Goal: Task Accomplishment & Management: Manage account settings

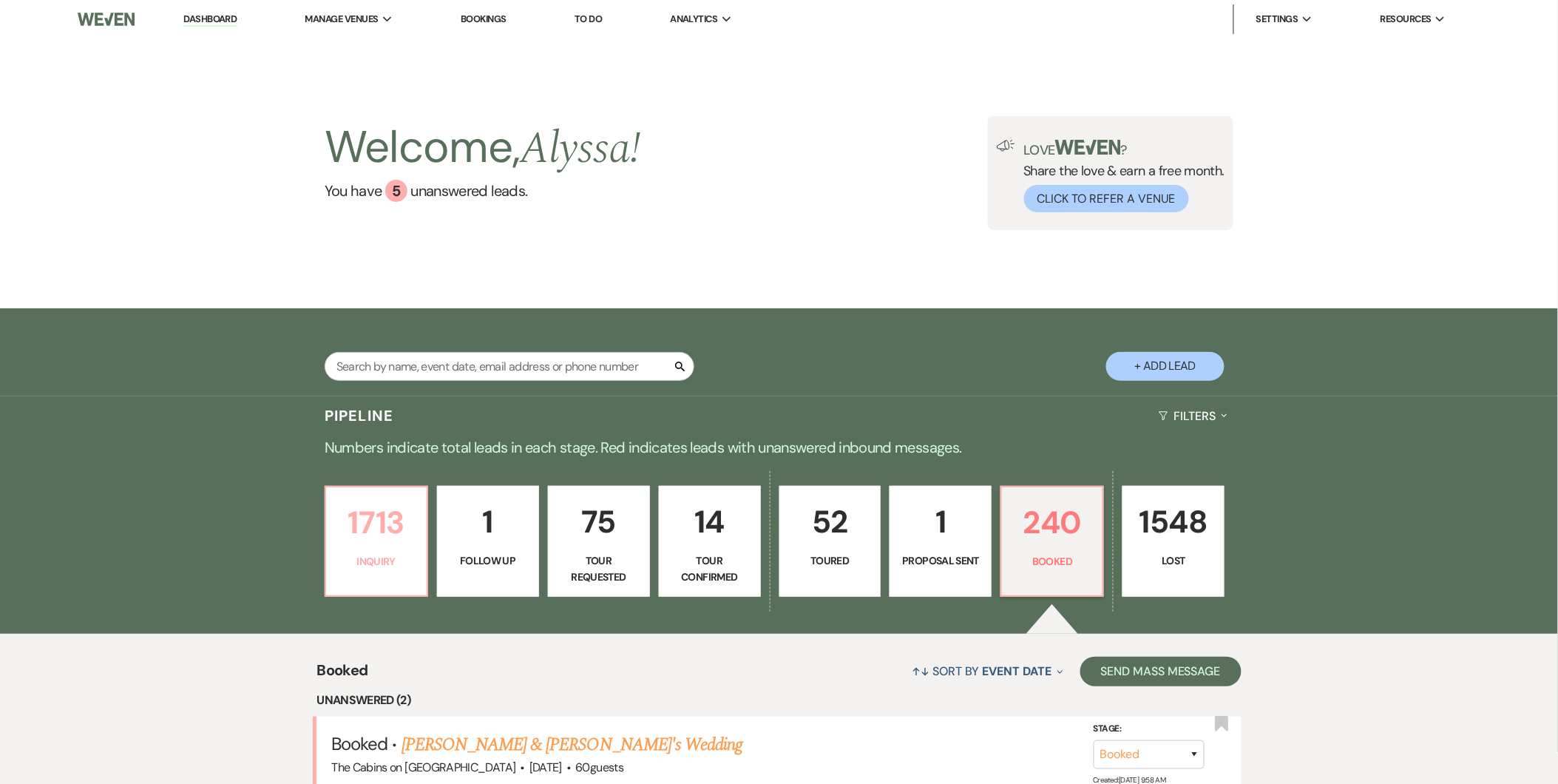
click at [366, 543] on p "1713" at bounding box center [376, 523] width 82 height 50
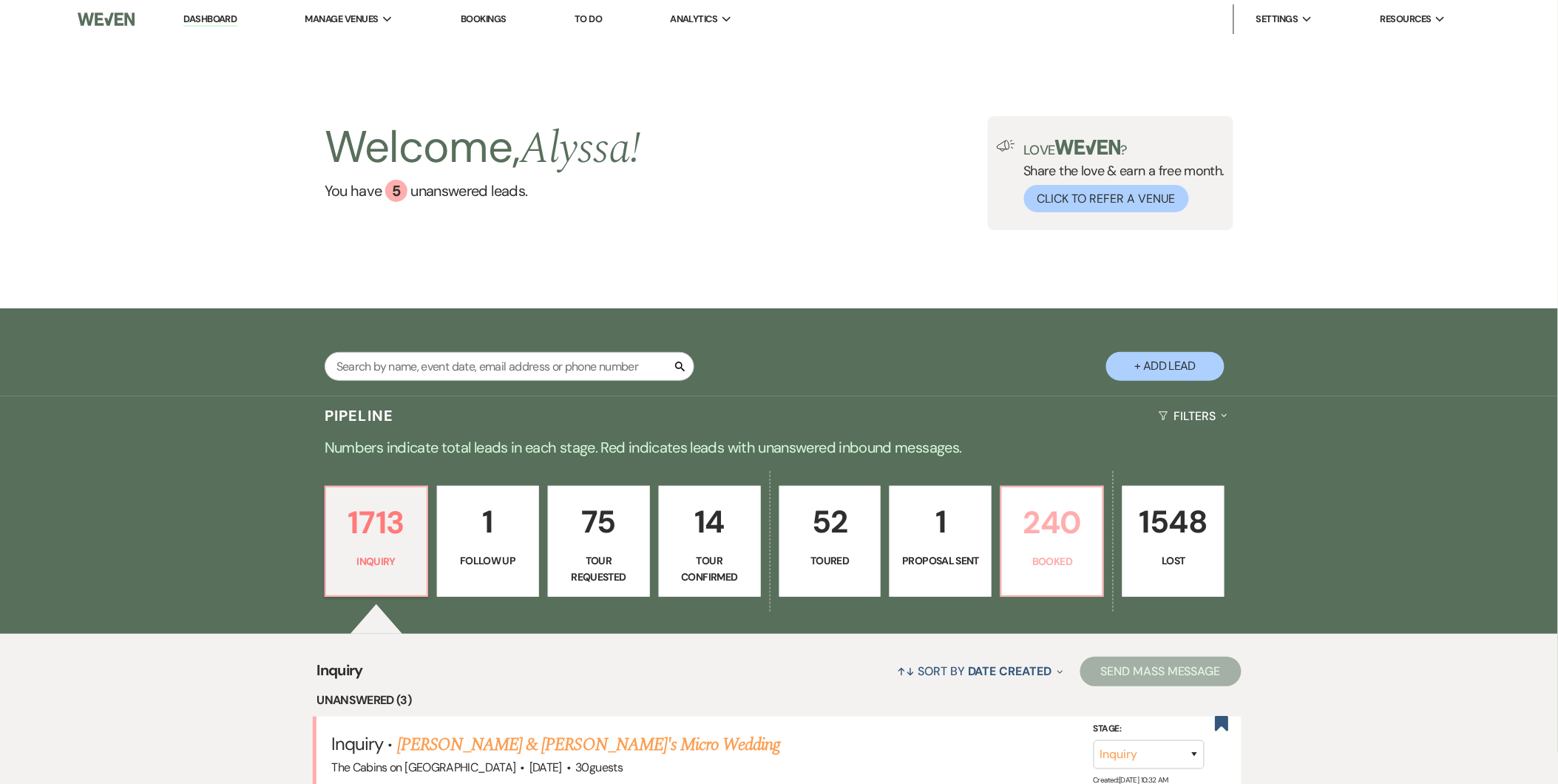
click at [1023, 558] on p "Booked" at bounding box center [1052, 561] width 82 height 16
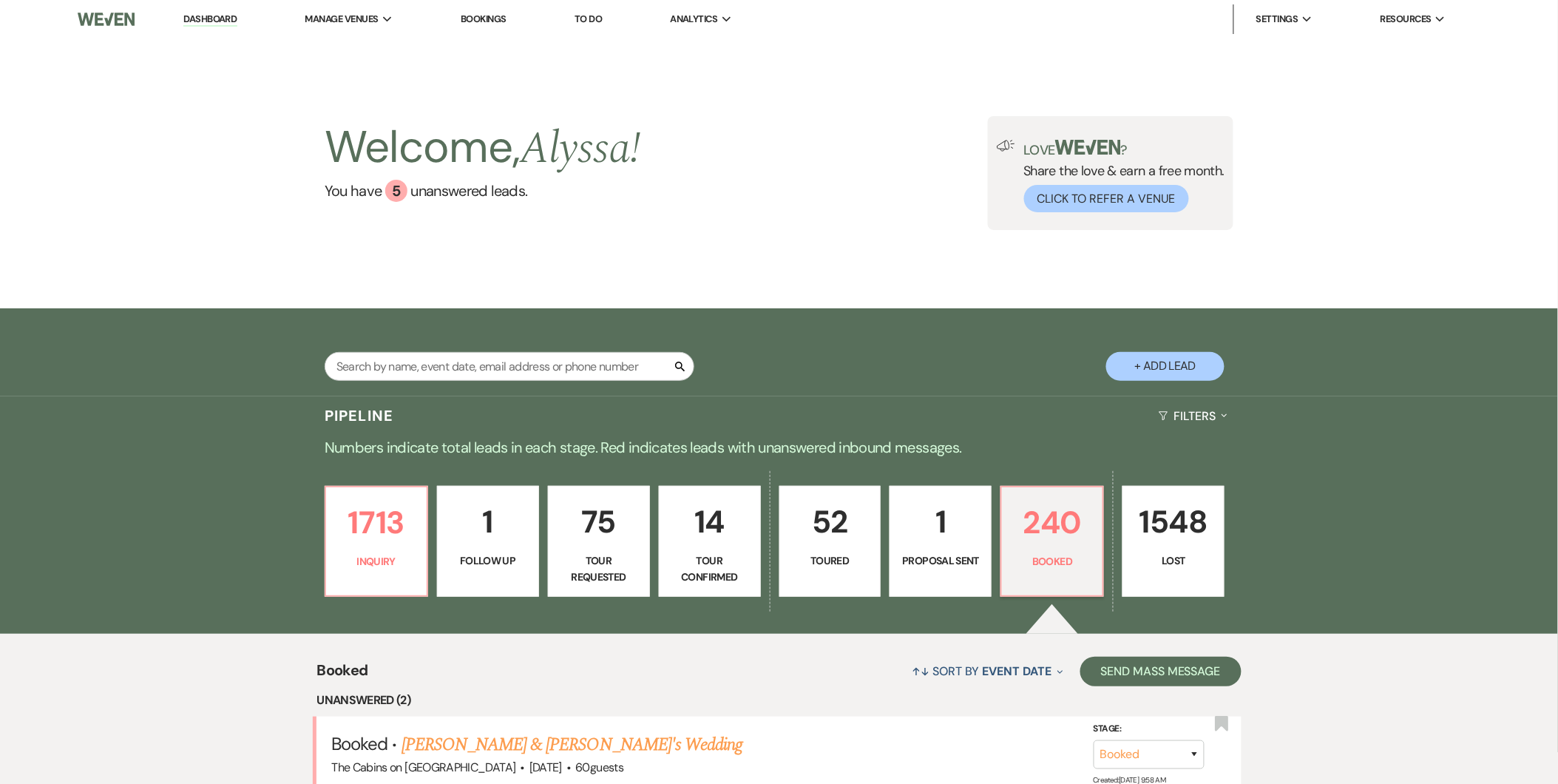
click at [822, 549] on link "52 Toured" at bounding box center [830, 541] width 102 height 111
select select "5"
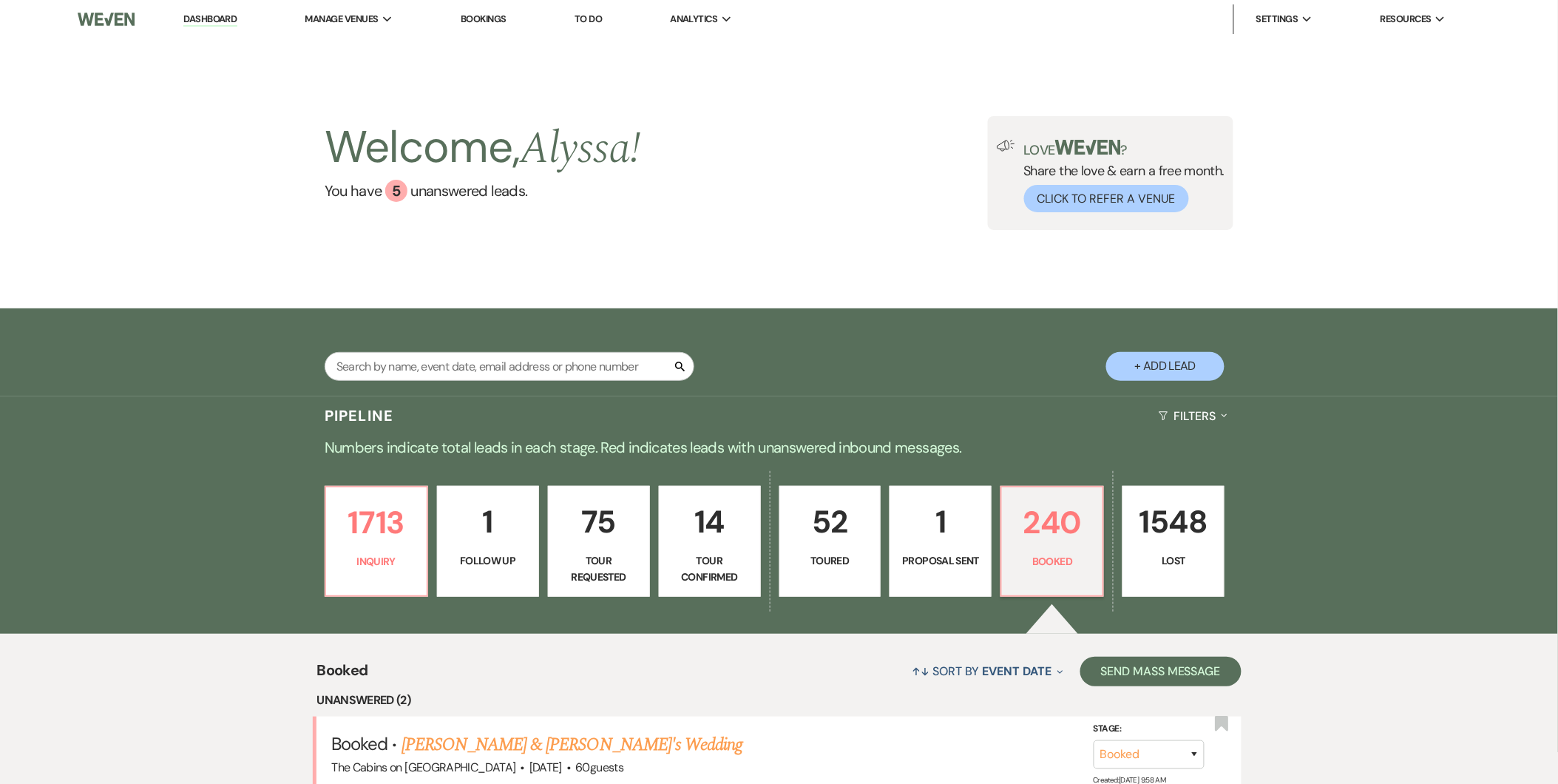
select select "5"
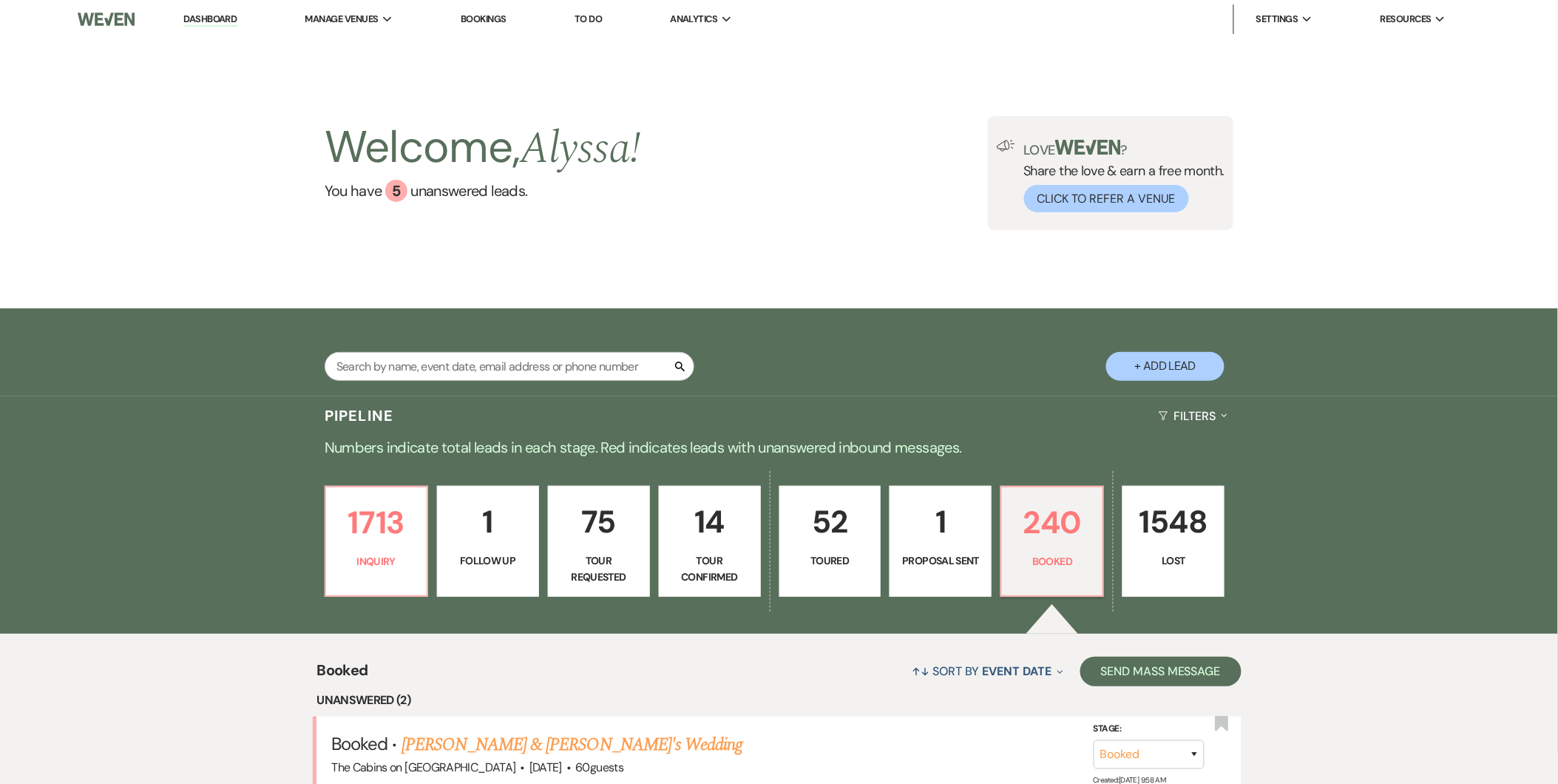
select select "5"
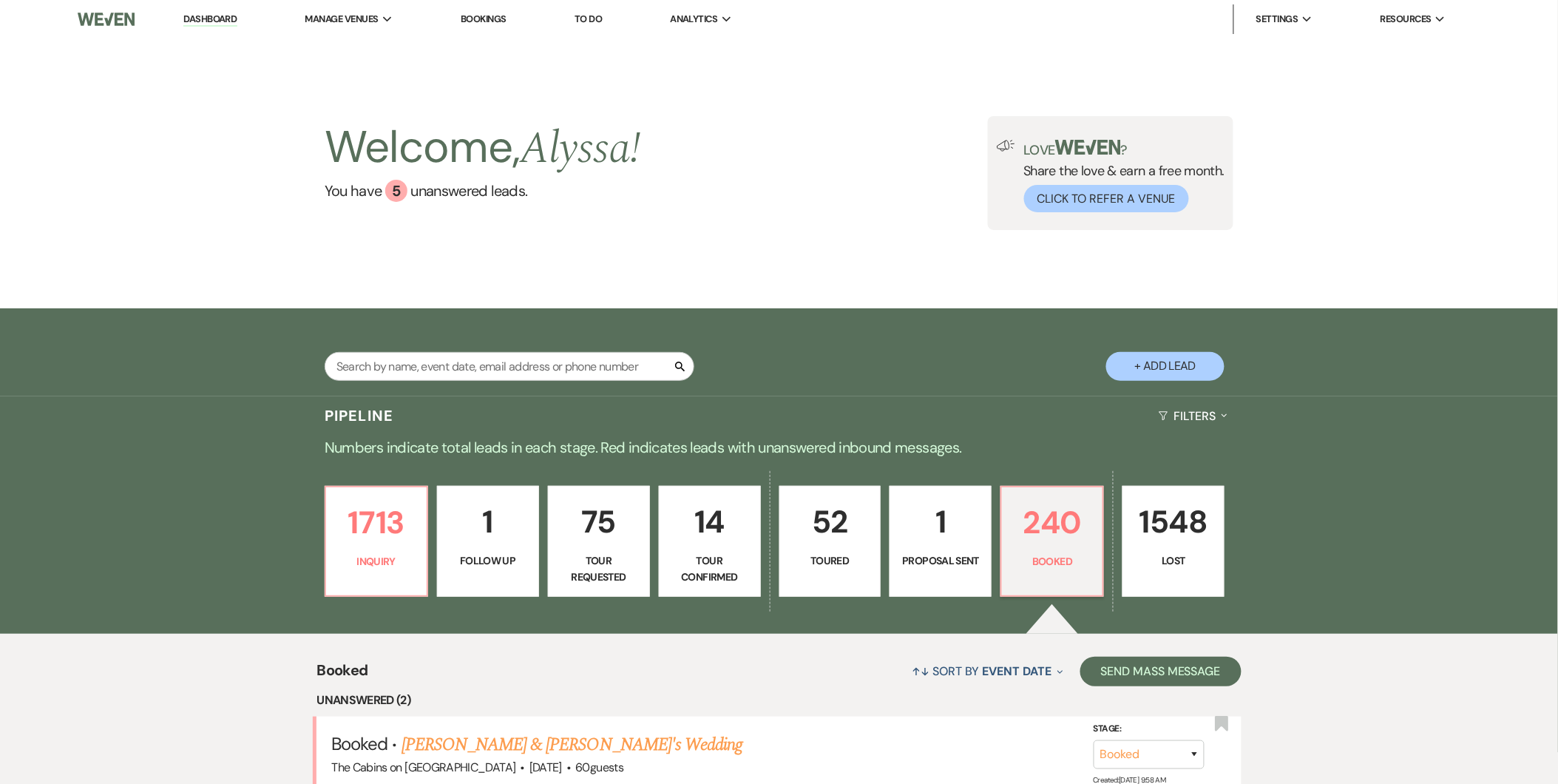
select select "5"
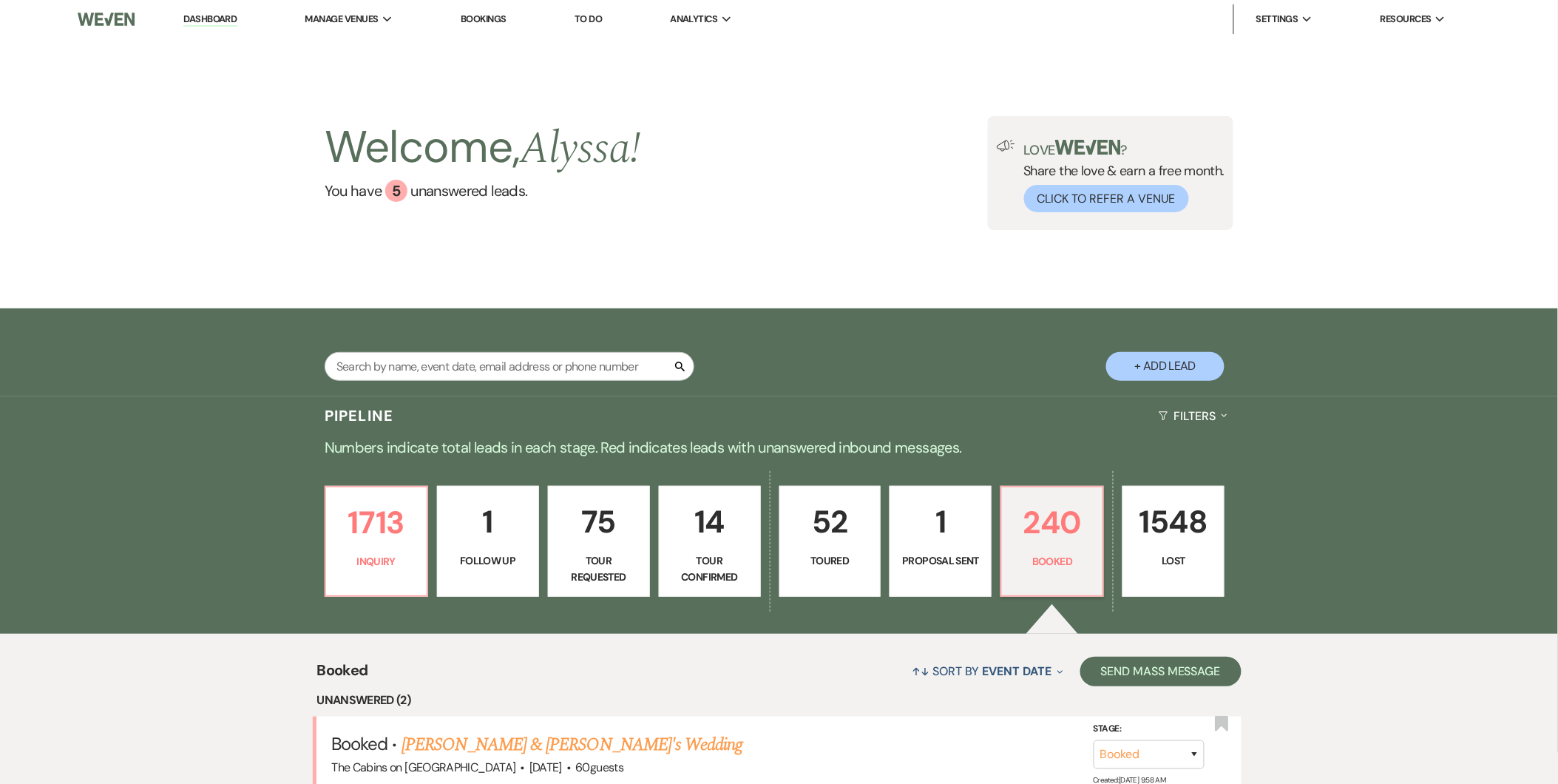
select select "5"
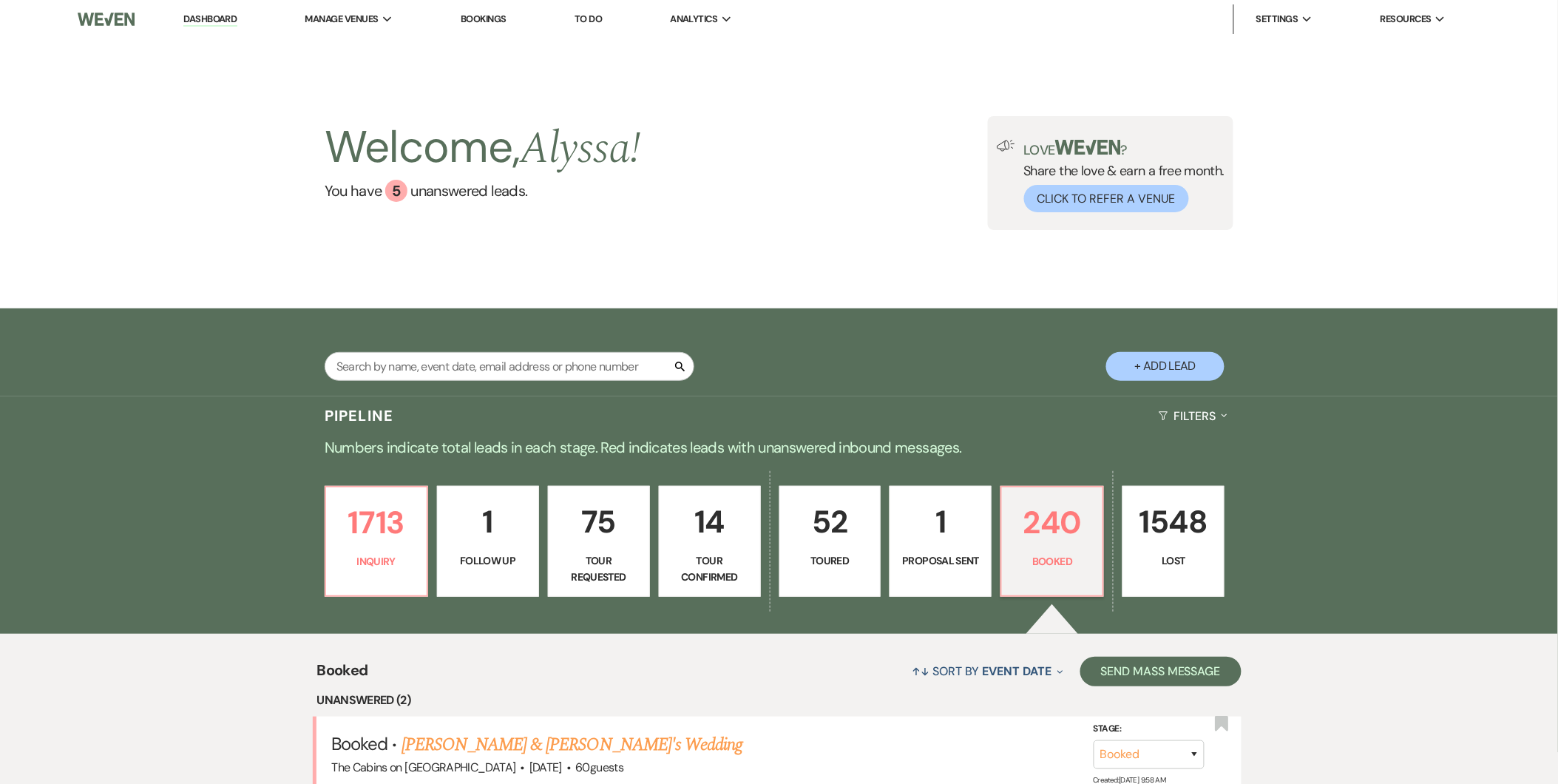
select select "5"
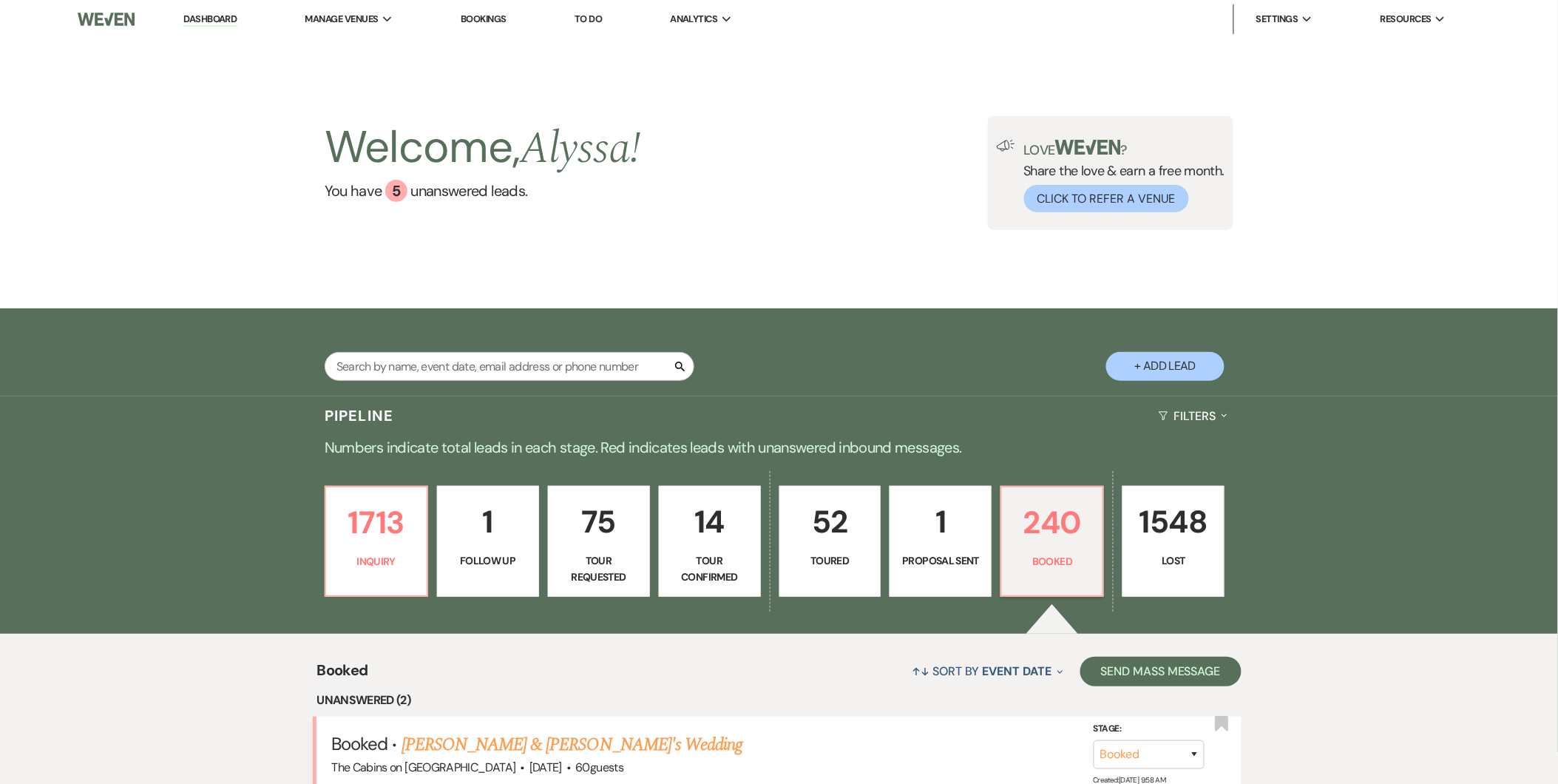
select select "5"
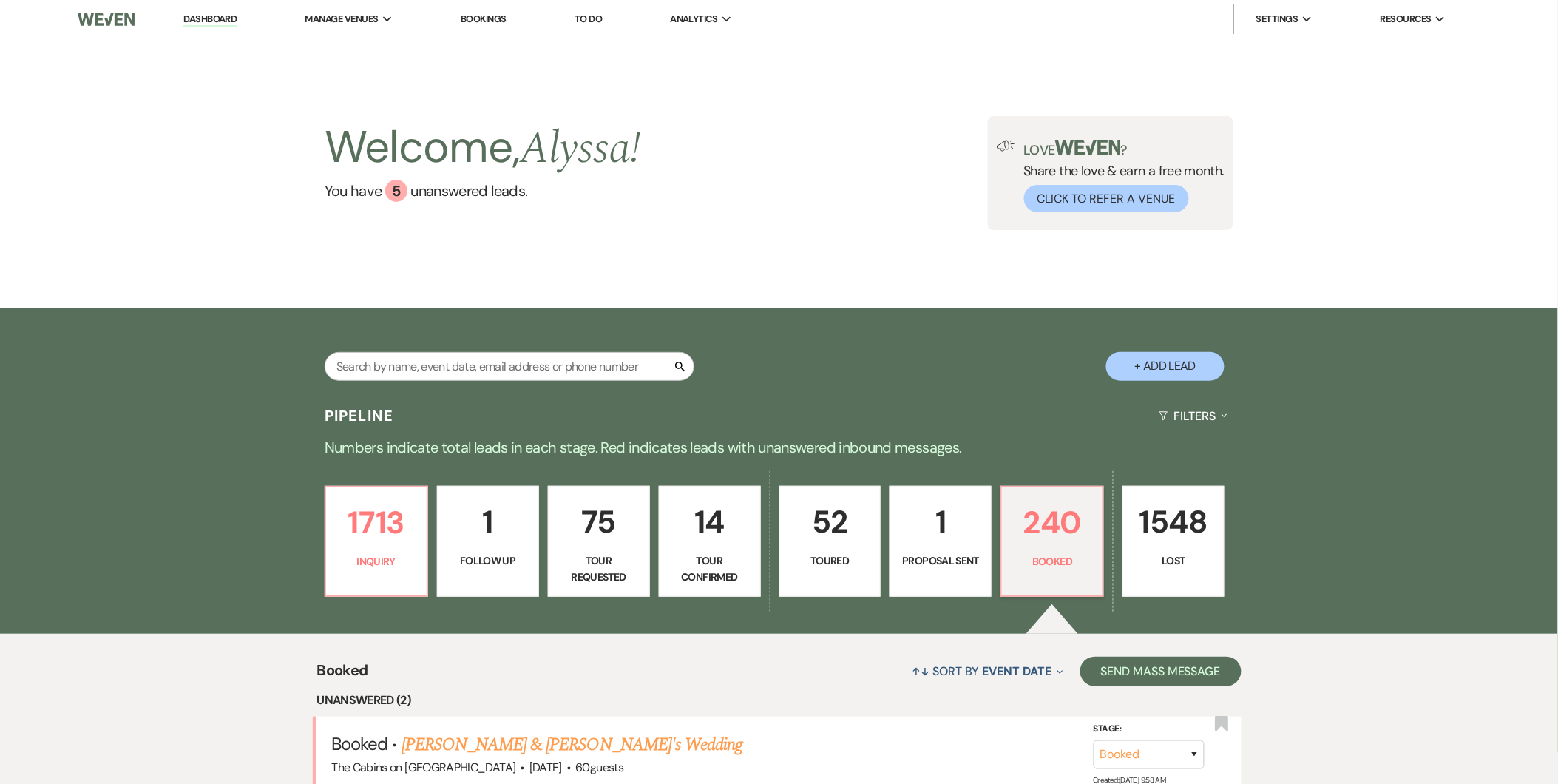
select select "5"
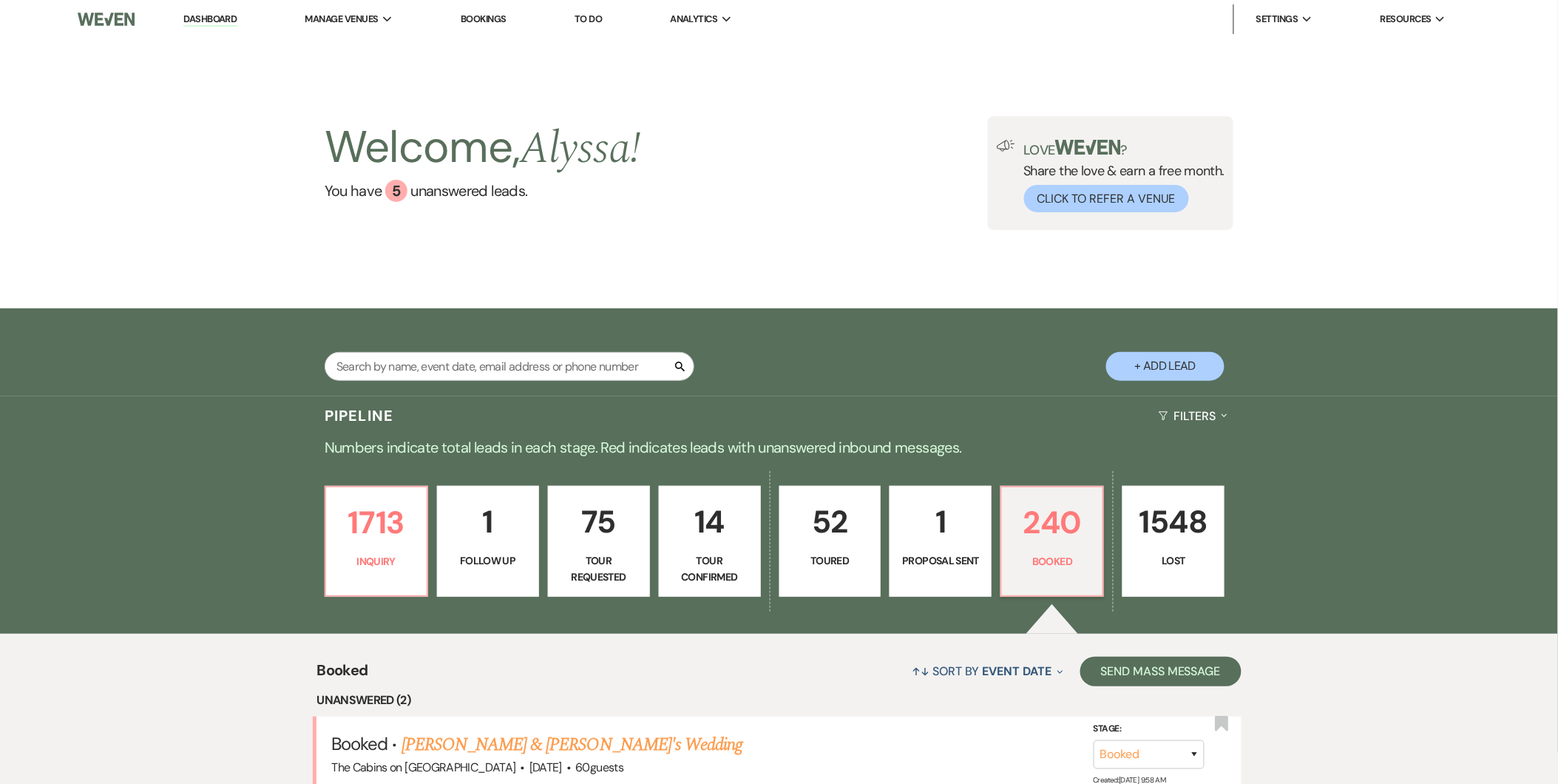
select select "5"
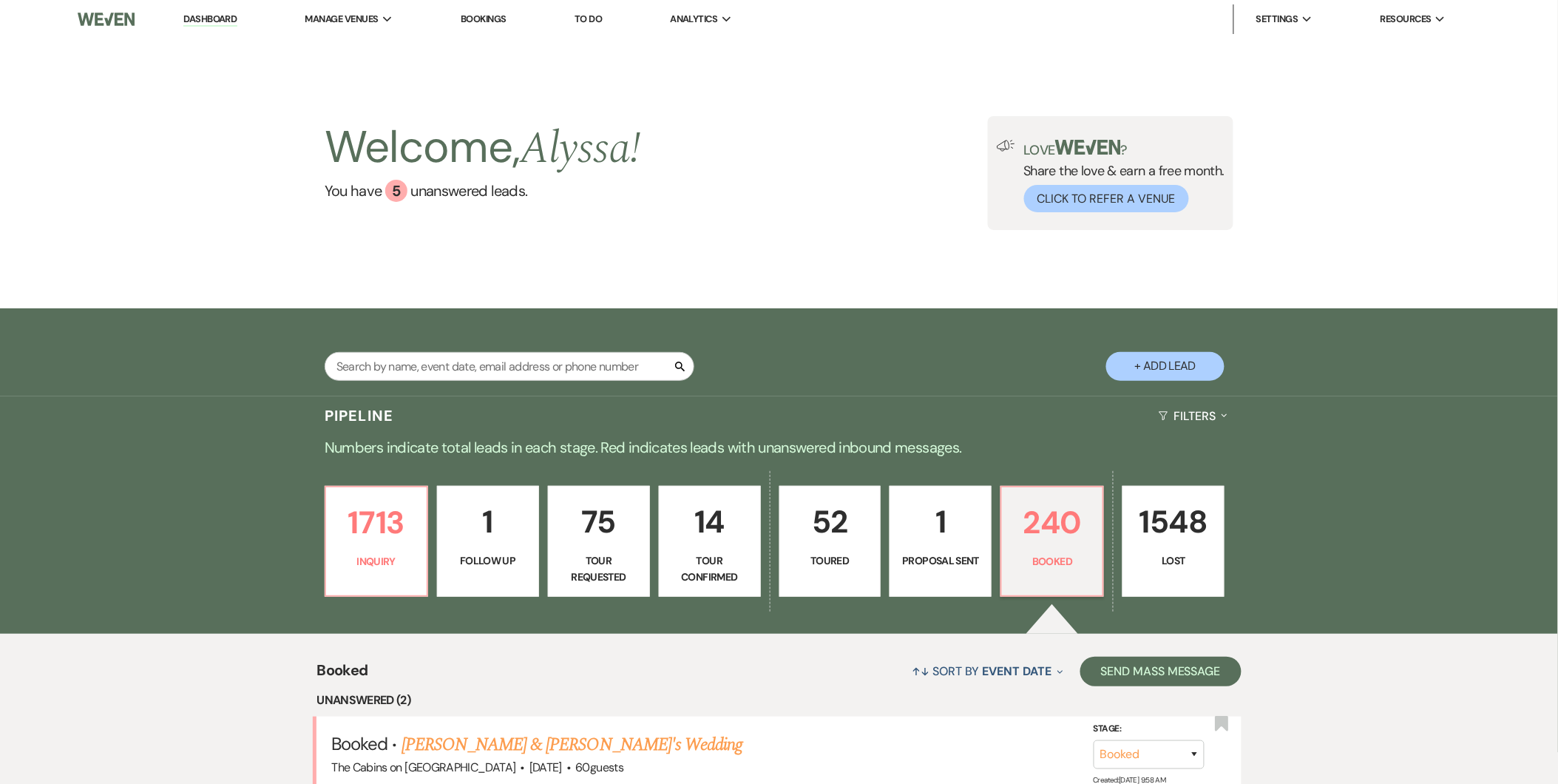
select select "5"
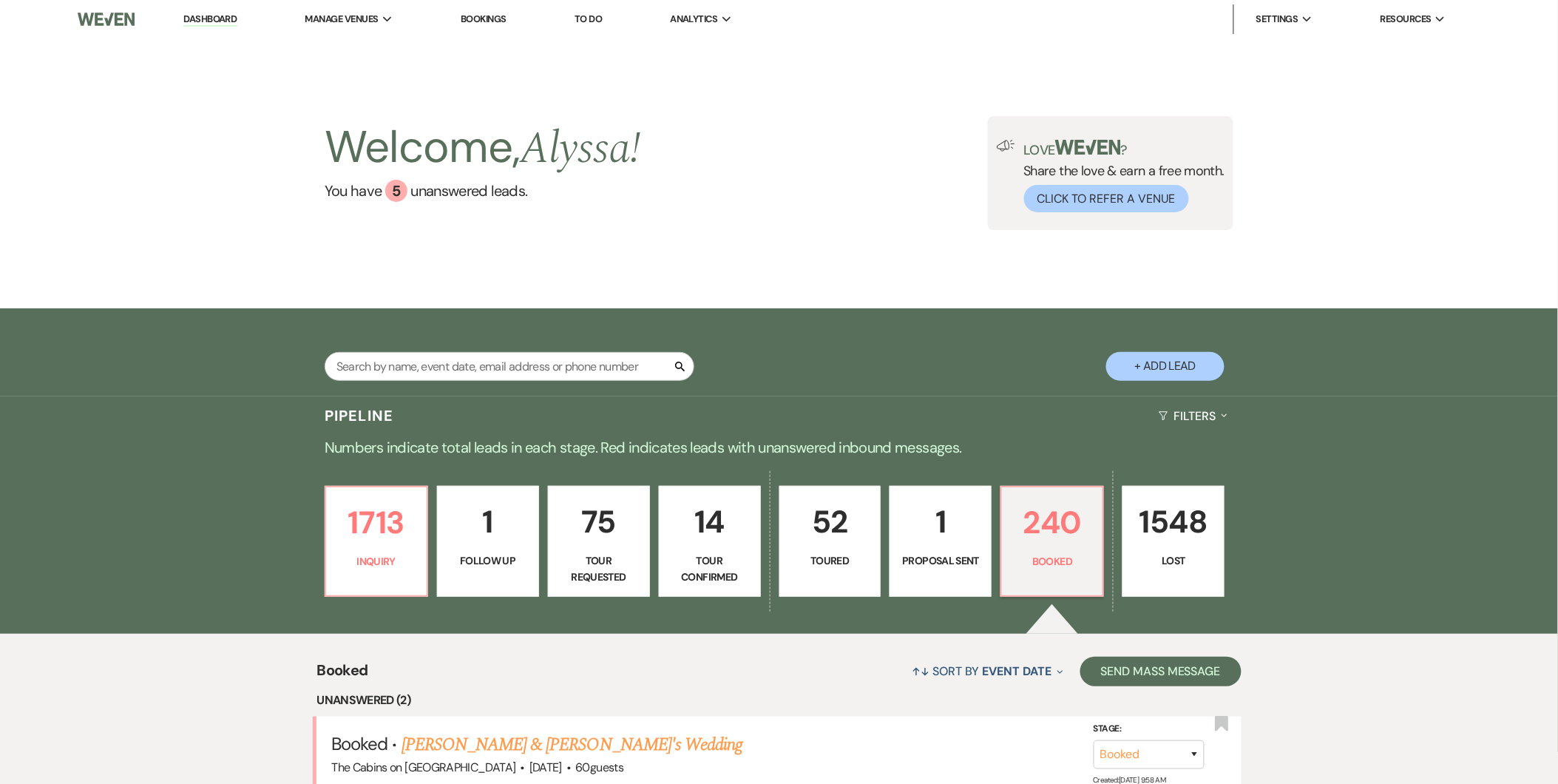
select select "5"
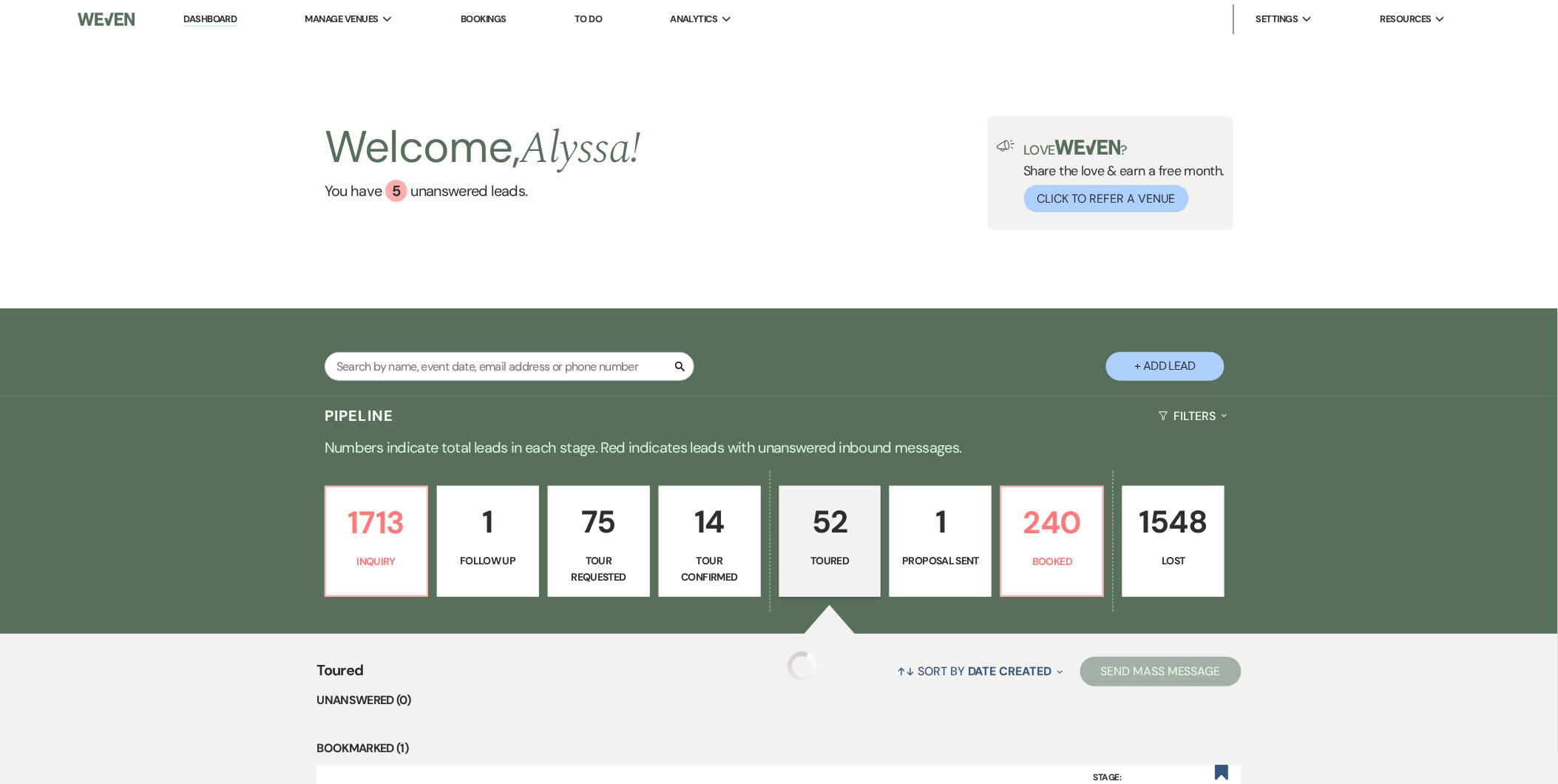
select select "5"
click at [951, 530] on p "1" at bounding box center [940, 522] width 82 height 50
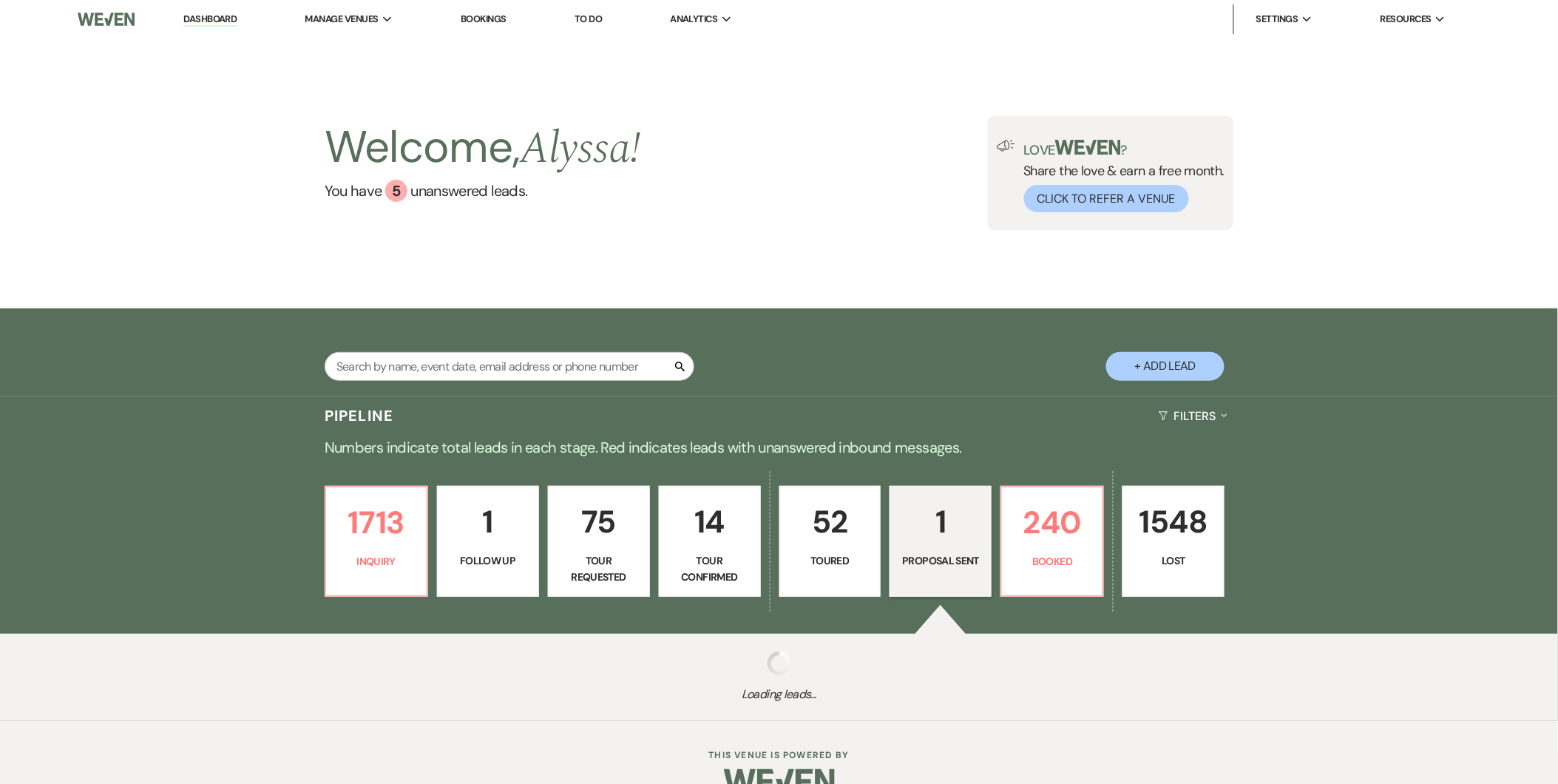
select select "6"
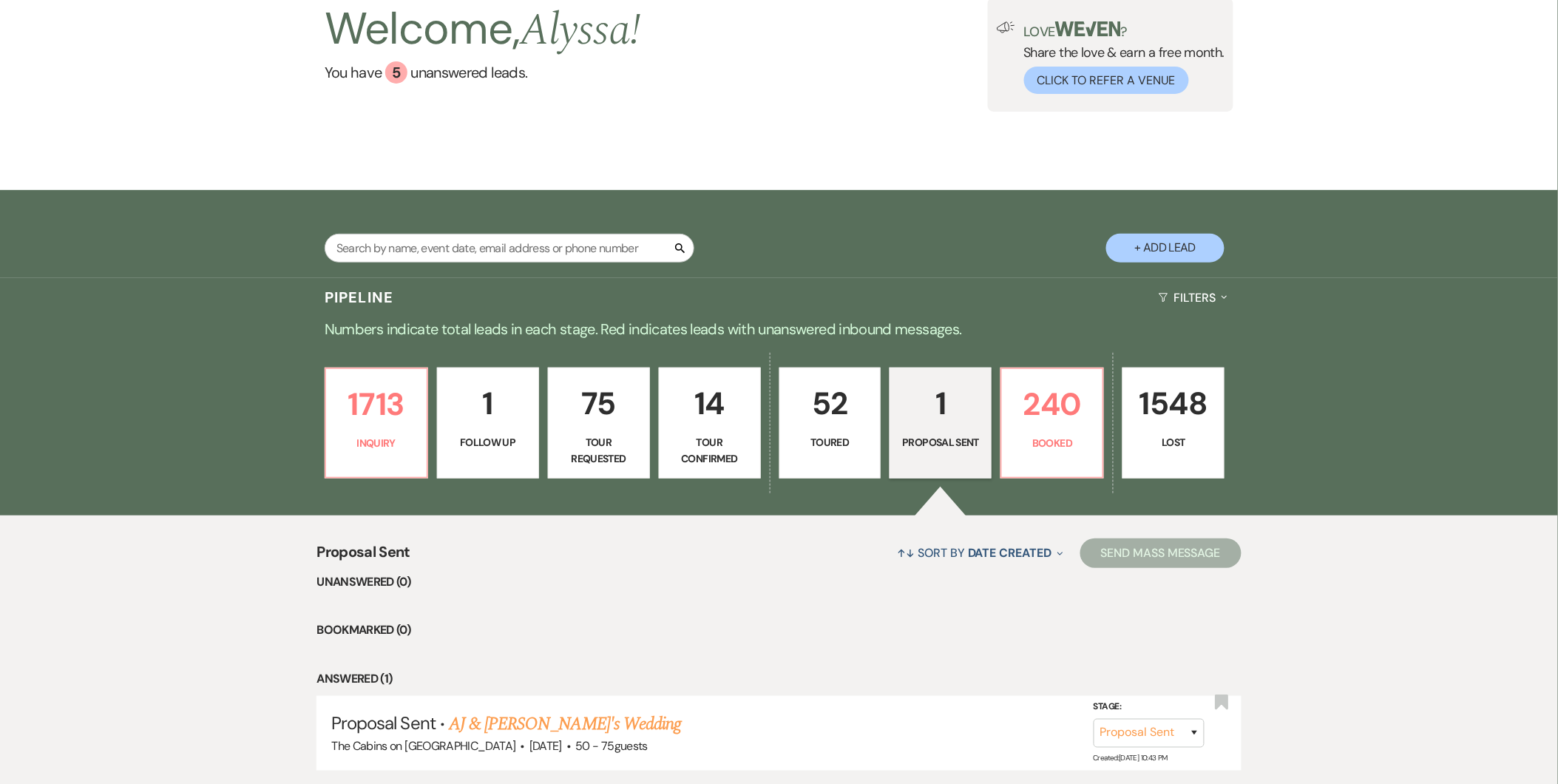
scroll to position [225, 0]
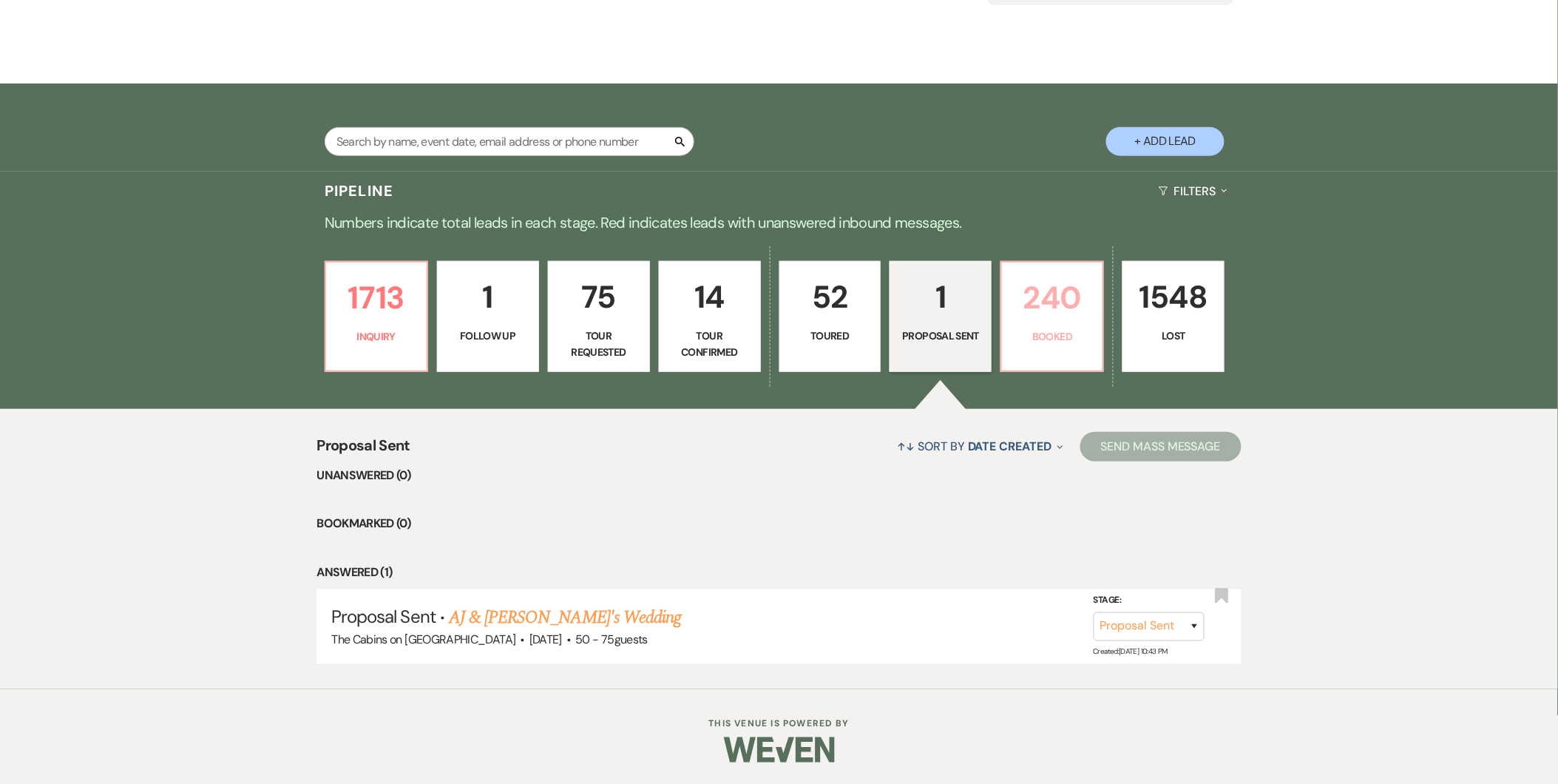
click at [1048, 300] on p "240" at bounding box center [1052, 298] width 82 height 50
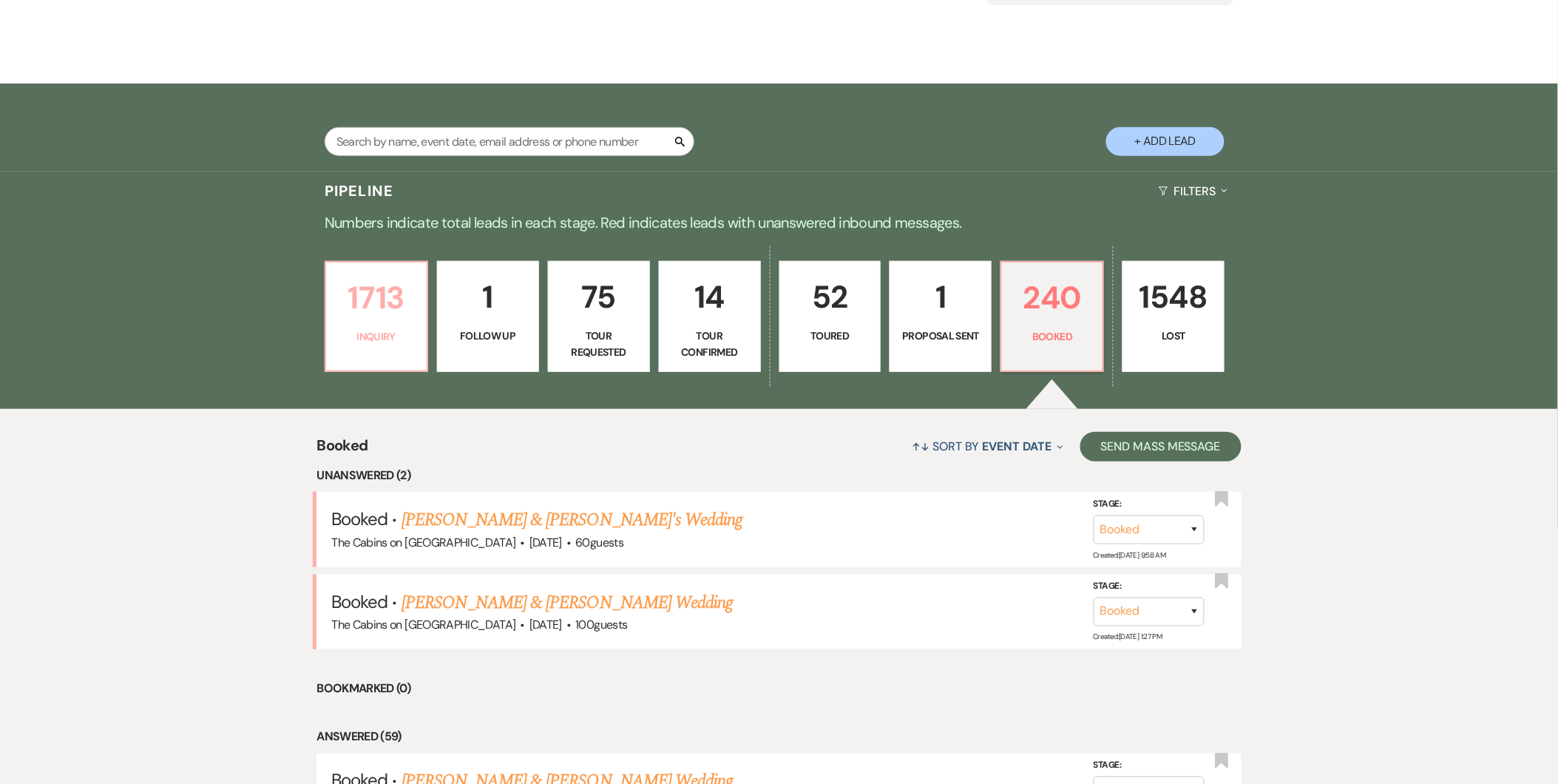
click at [355, 318] on p "1713" at bounding box center [376, 298] width 82 height 50
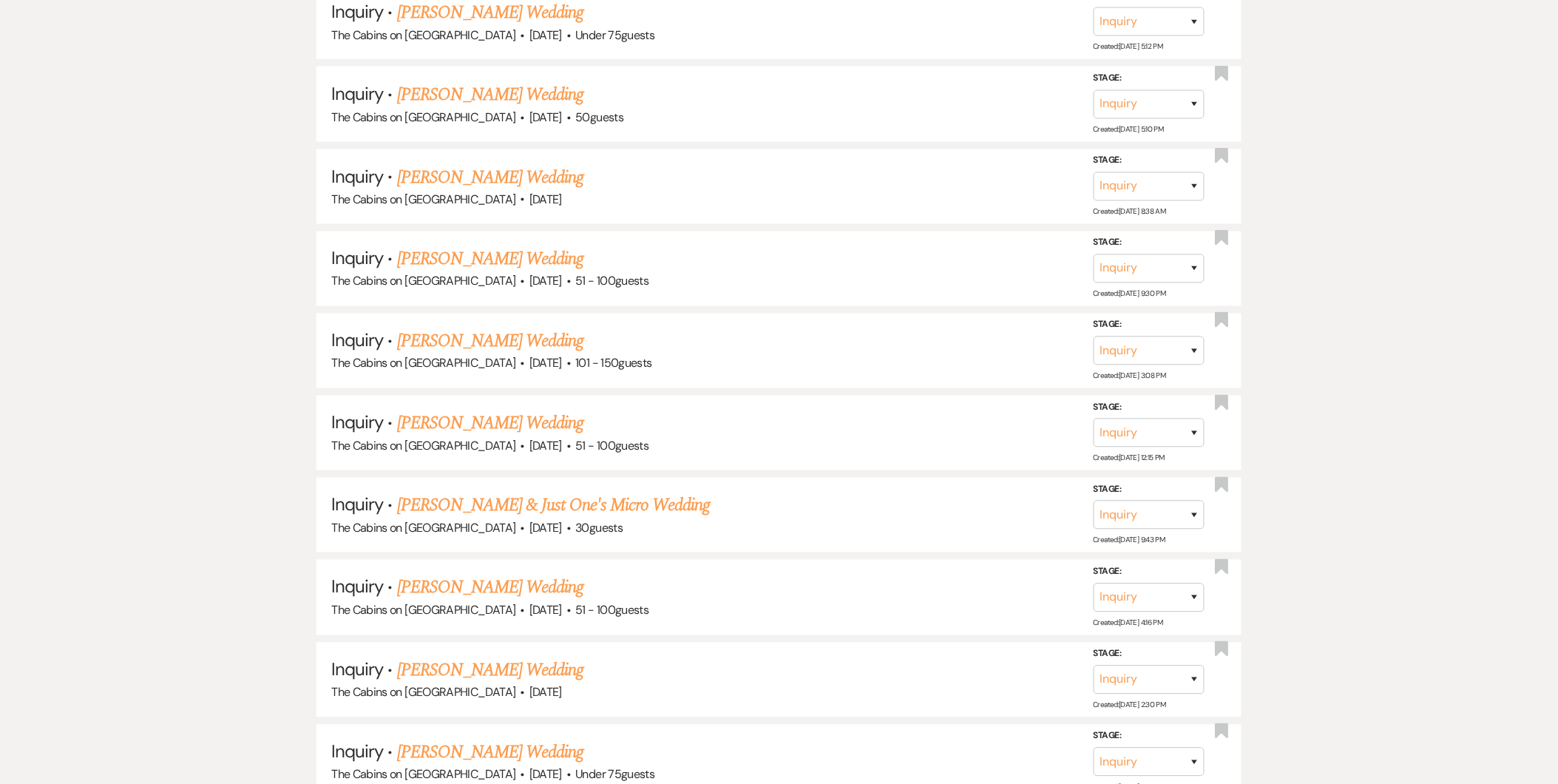
scroll to position [2782, 0]
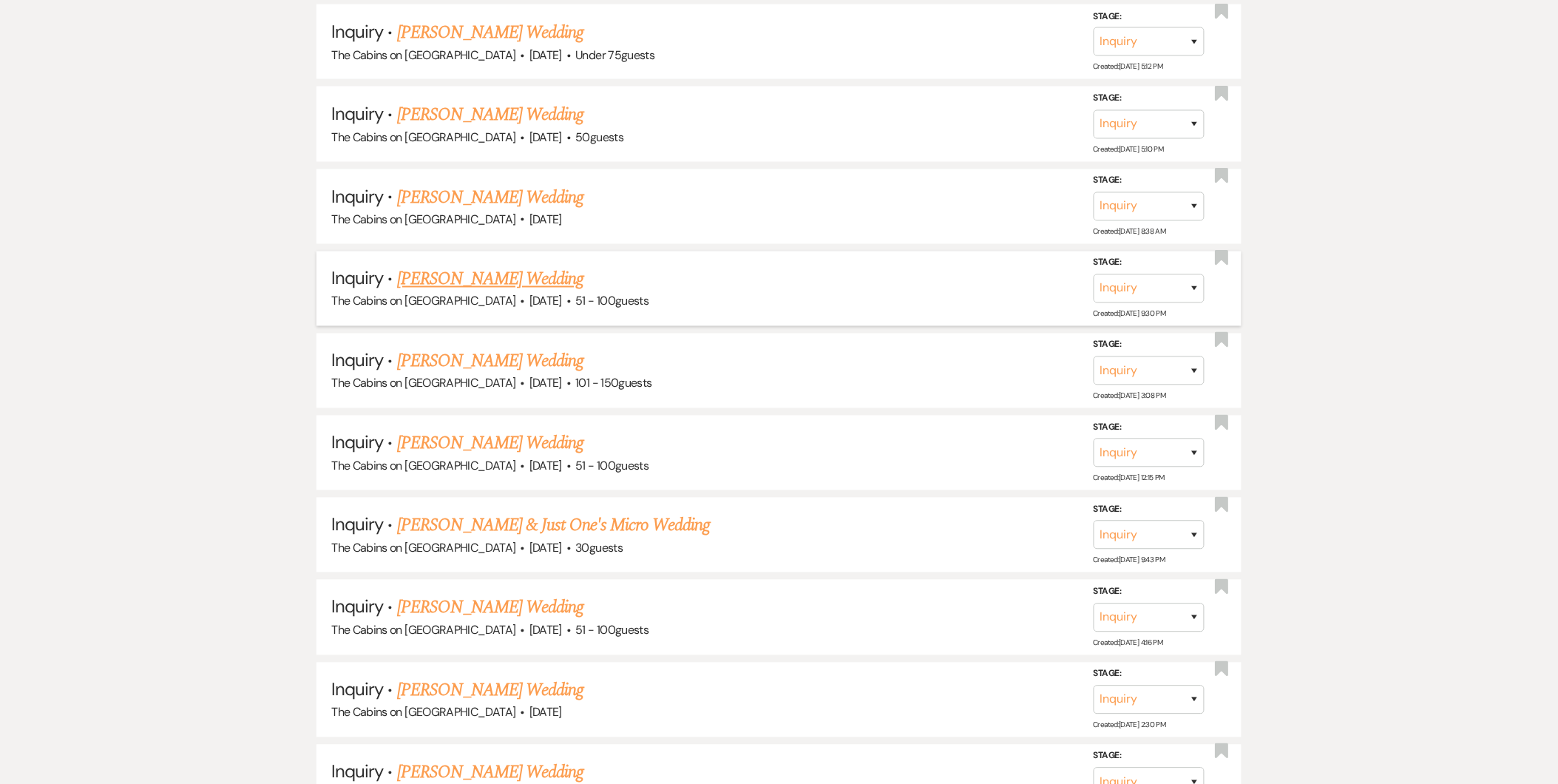
click at [471, 266] on link "Julia Fogel's Wedding" at bounding box center [490, 279] width 187 height 26
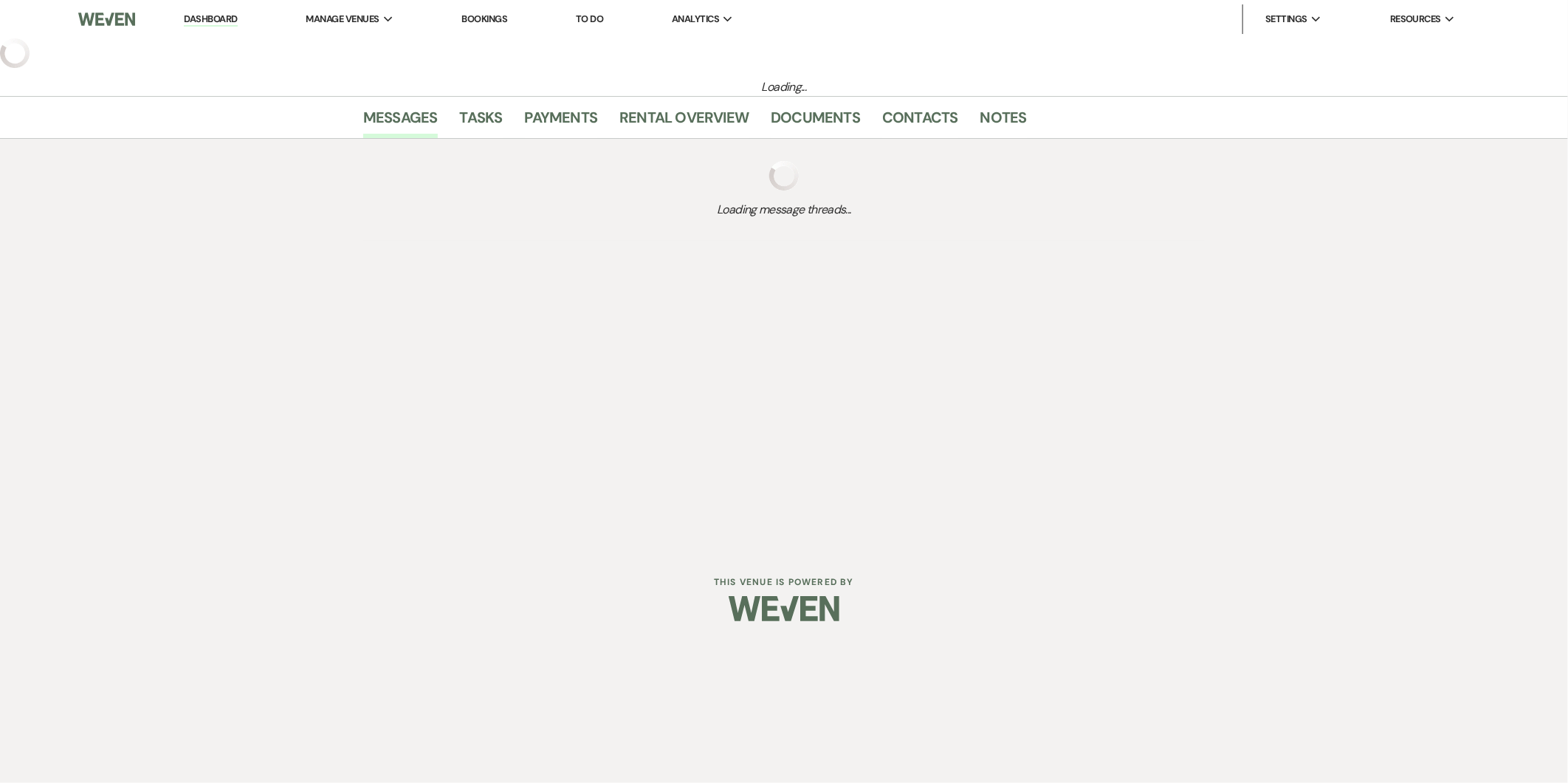
select select "2"
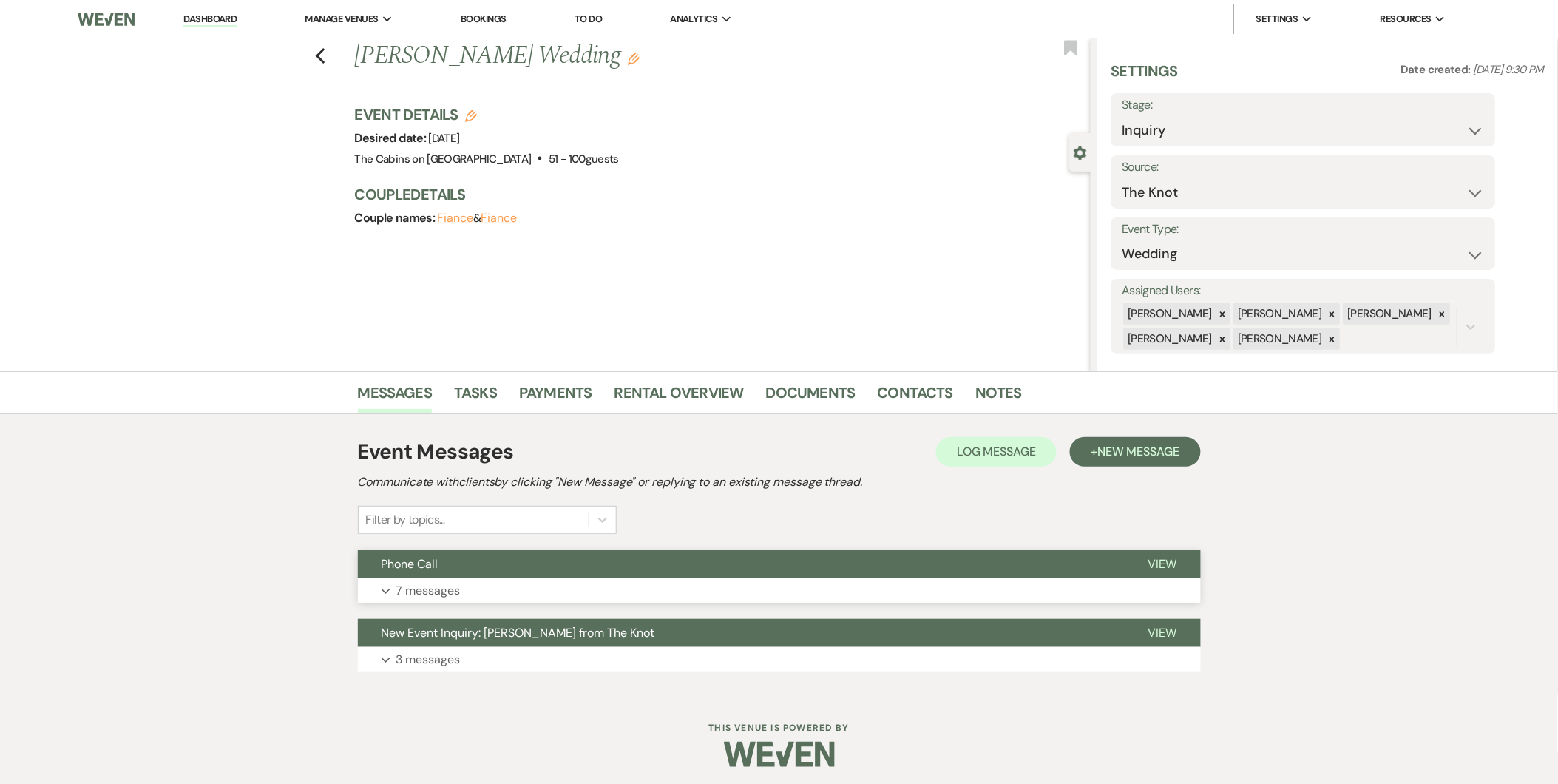
click at [426, 588] on p "7 messages" at bounding box center [429, 590] width 65 height 19
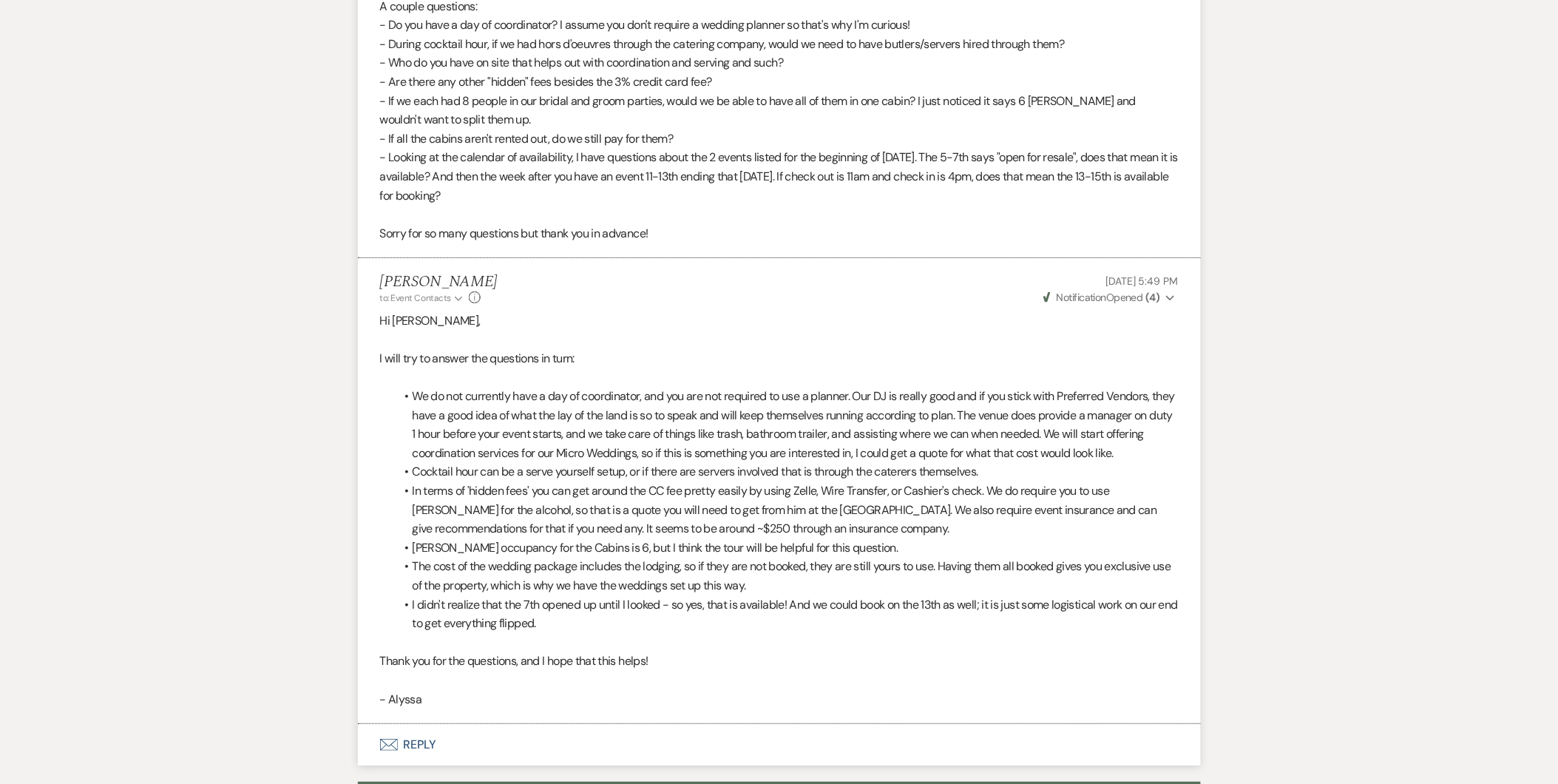
scroll to position [1895, 0]
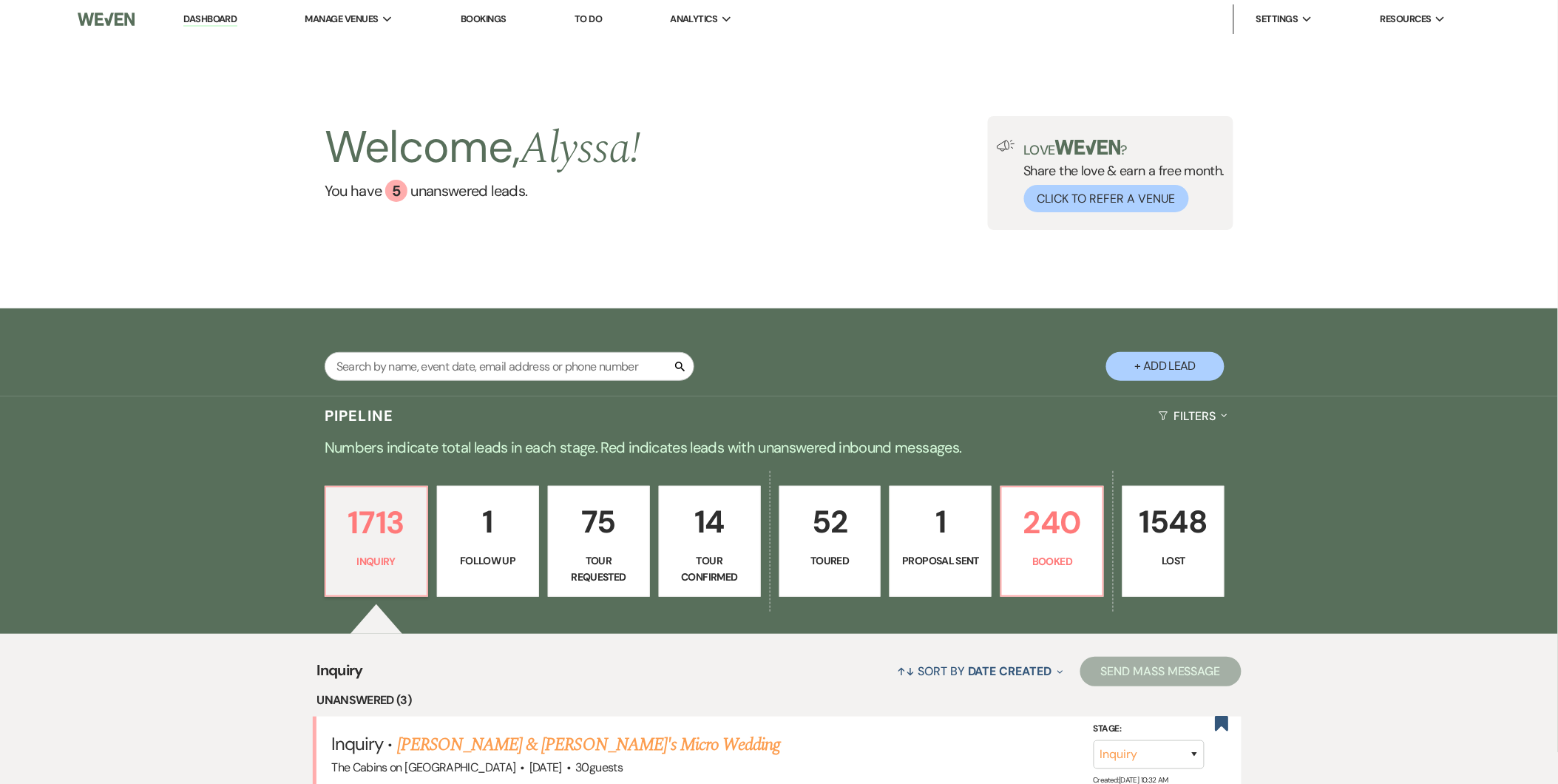
click at [478, 19] on link "Bookings" at bounding box center [483, 19] width 46 height 12
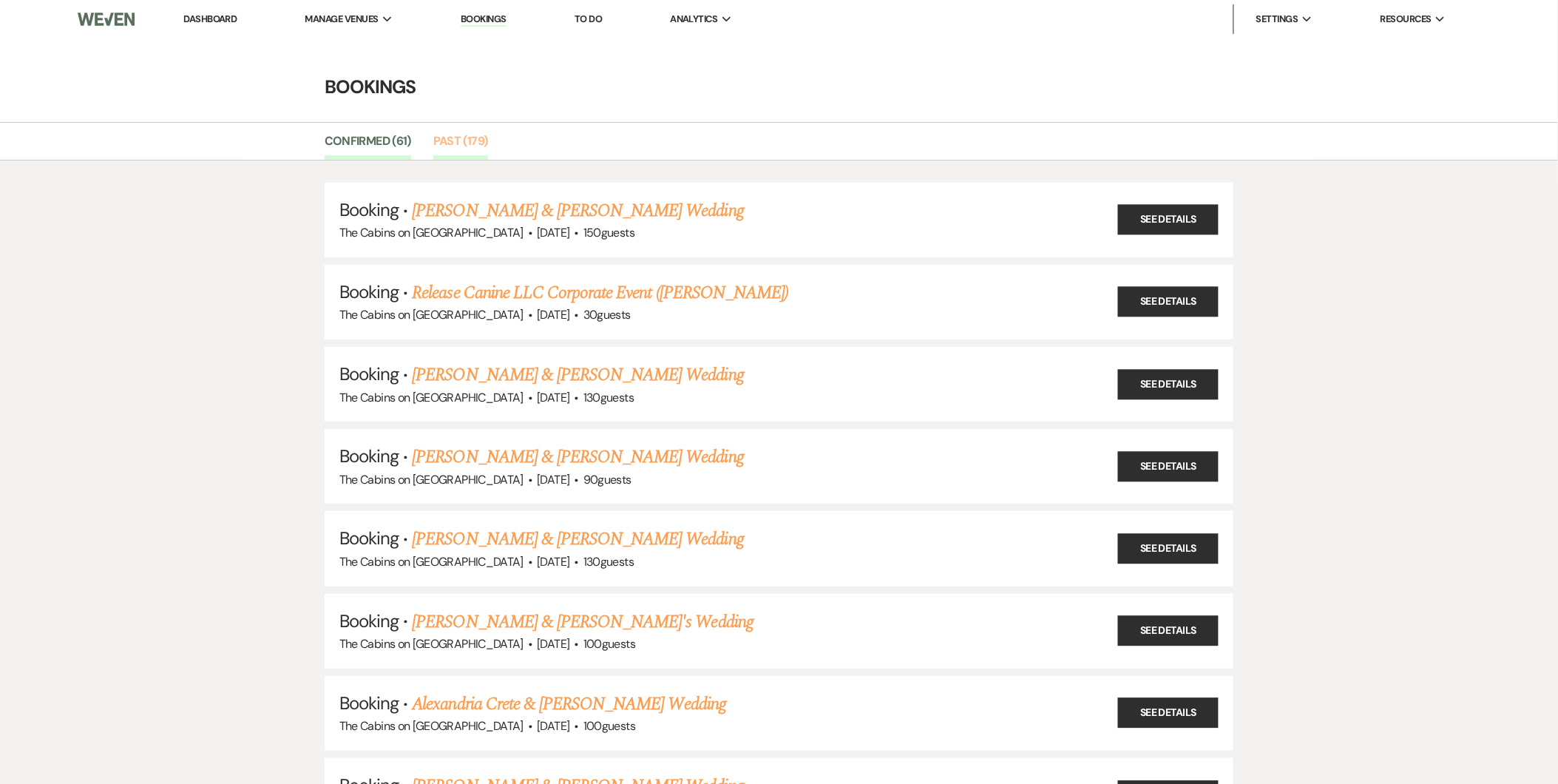
click at [443, 148] on link "Past (179)" at bounding box center [460, 145] width 54 height 28
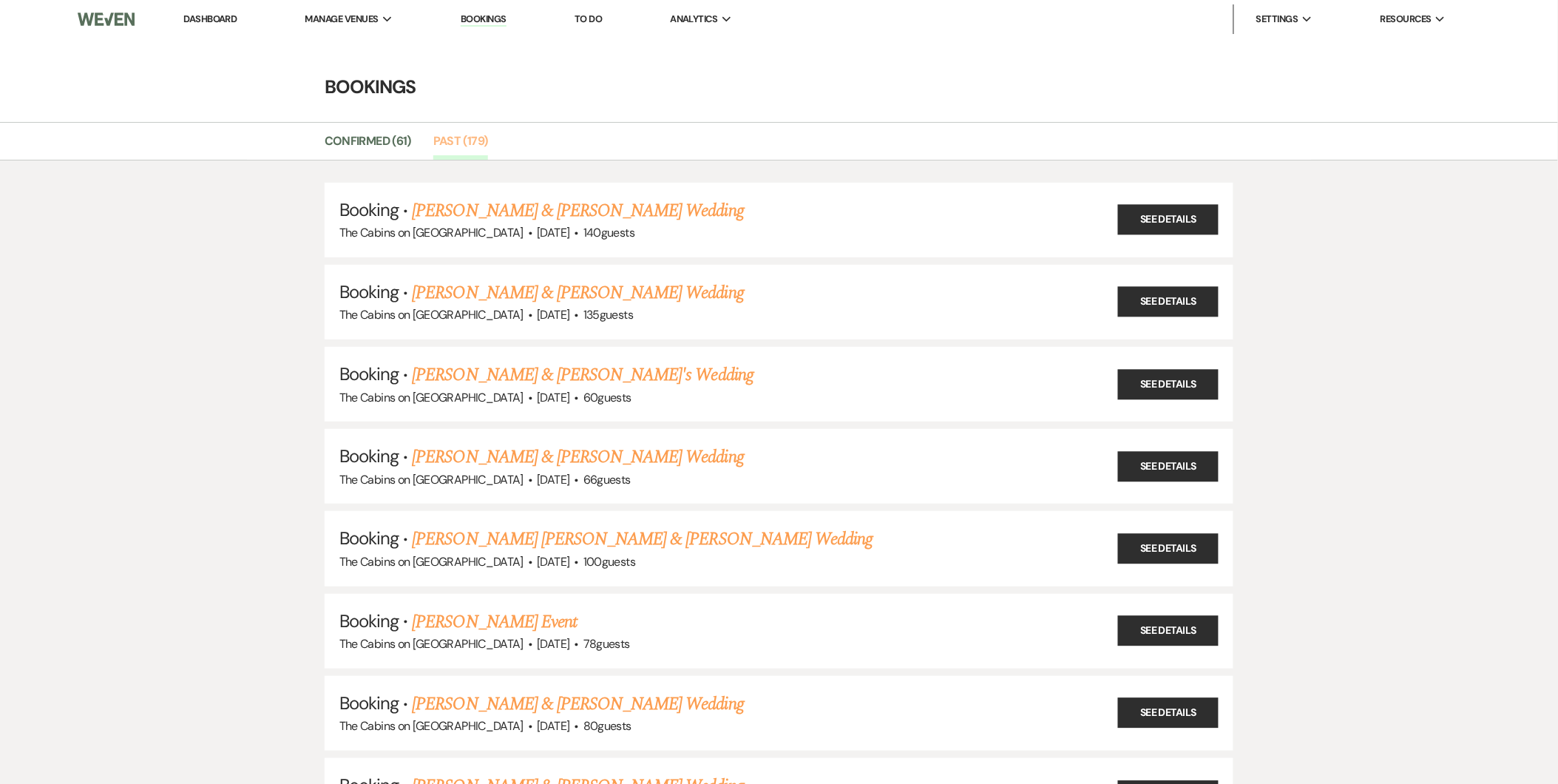
scroll to position [14340, 0]
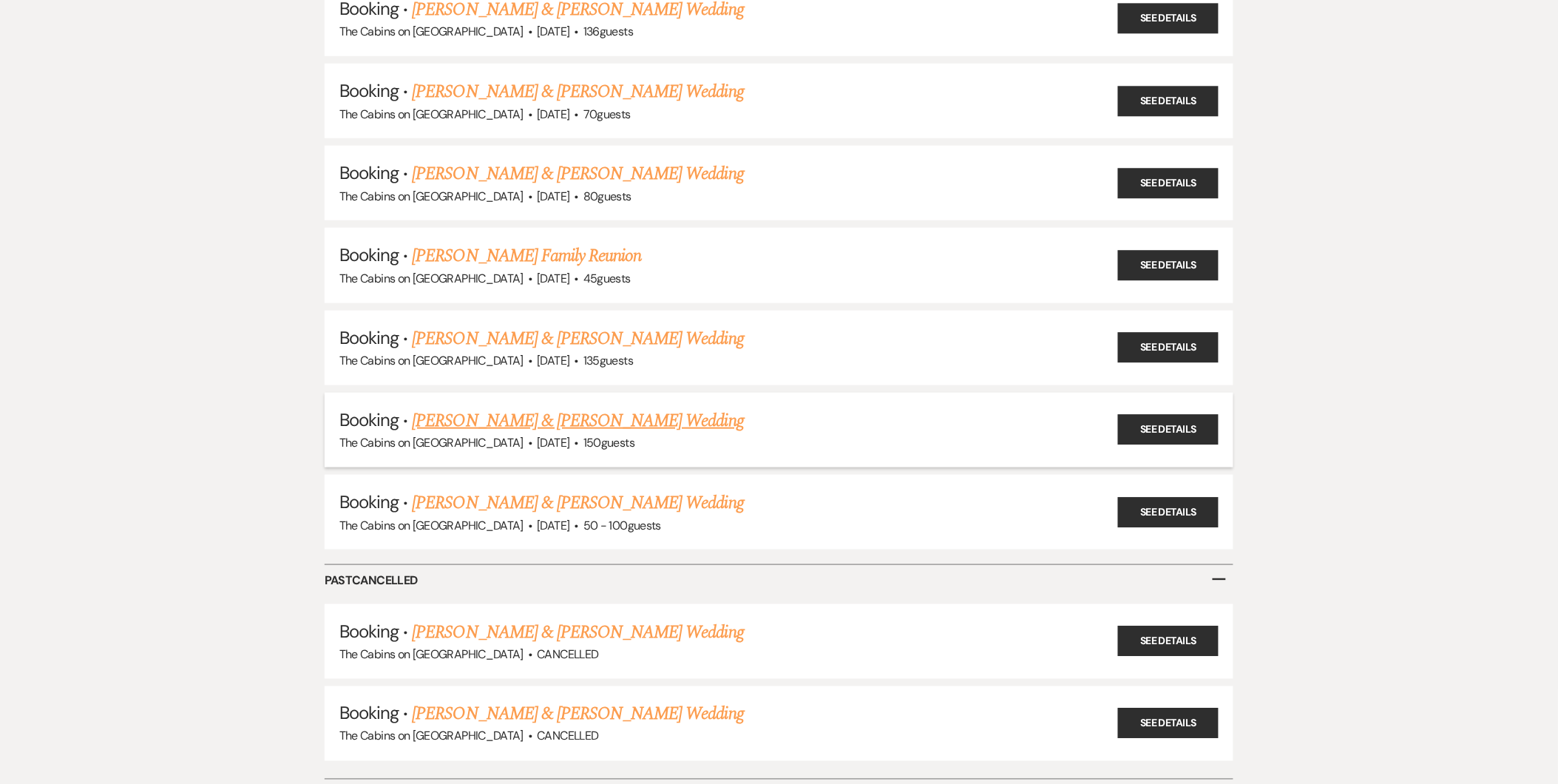
click at [641, 408] on link "Jeb Coates & Chelsea Whitaker's Wedding" at bounding box center [578, 421] width 331 height 26
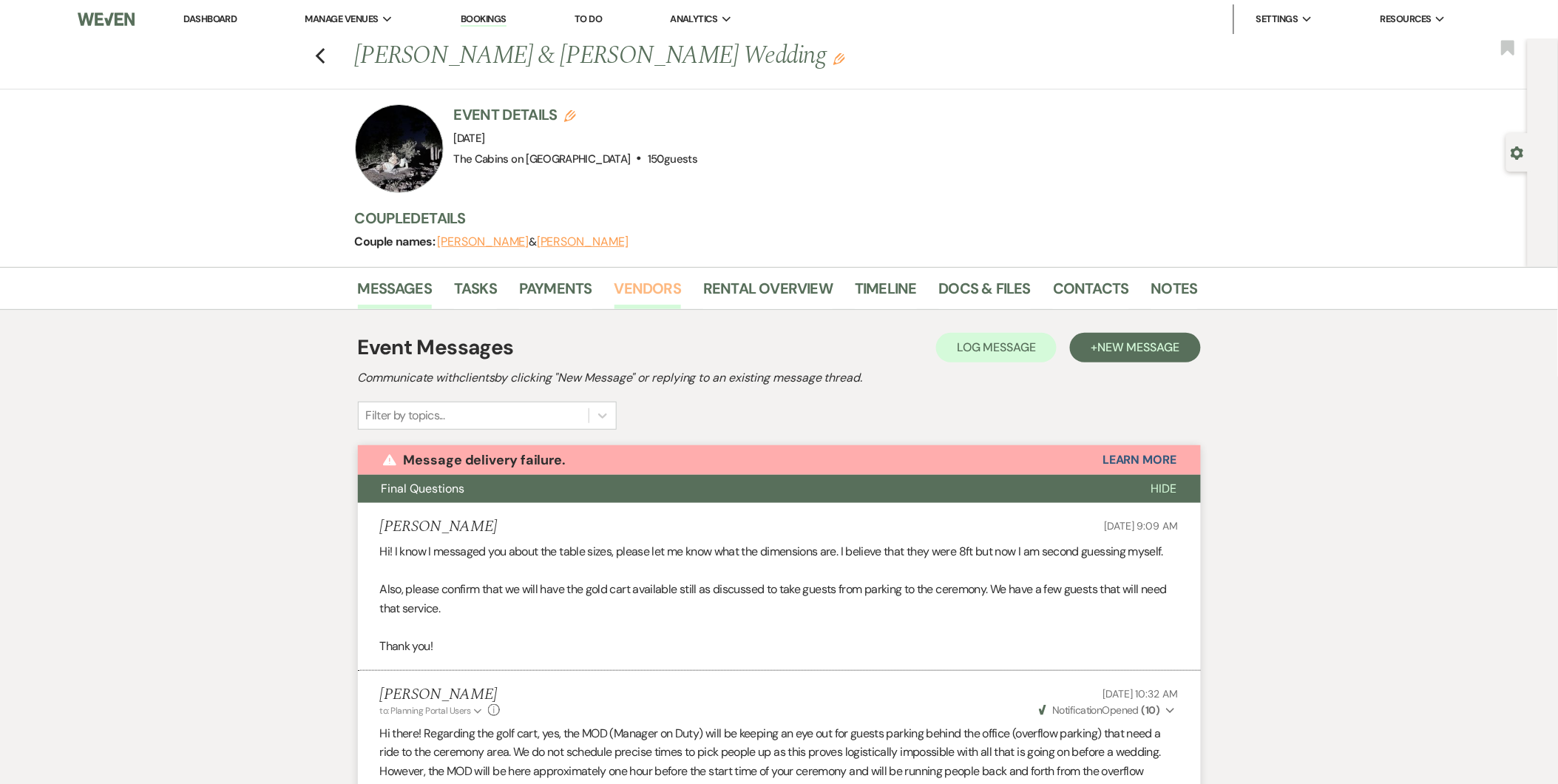
click at [645, 282] on link "Vendors" at bounding box center [648, 293] width 67 height 33
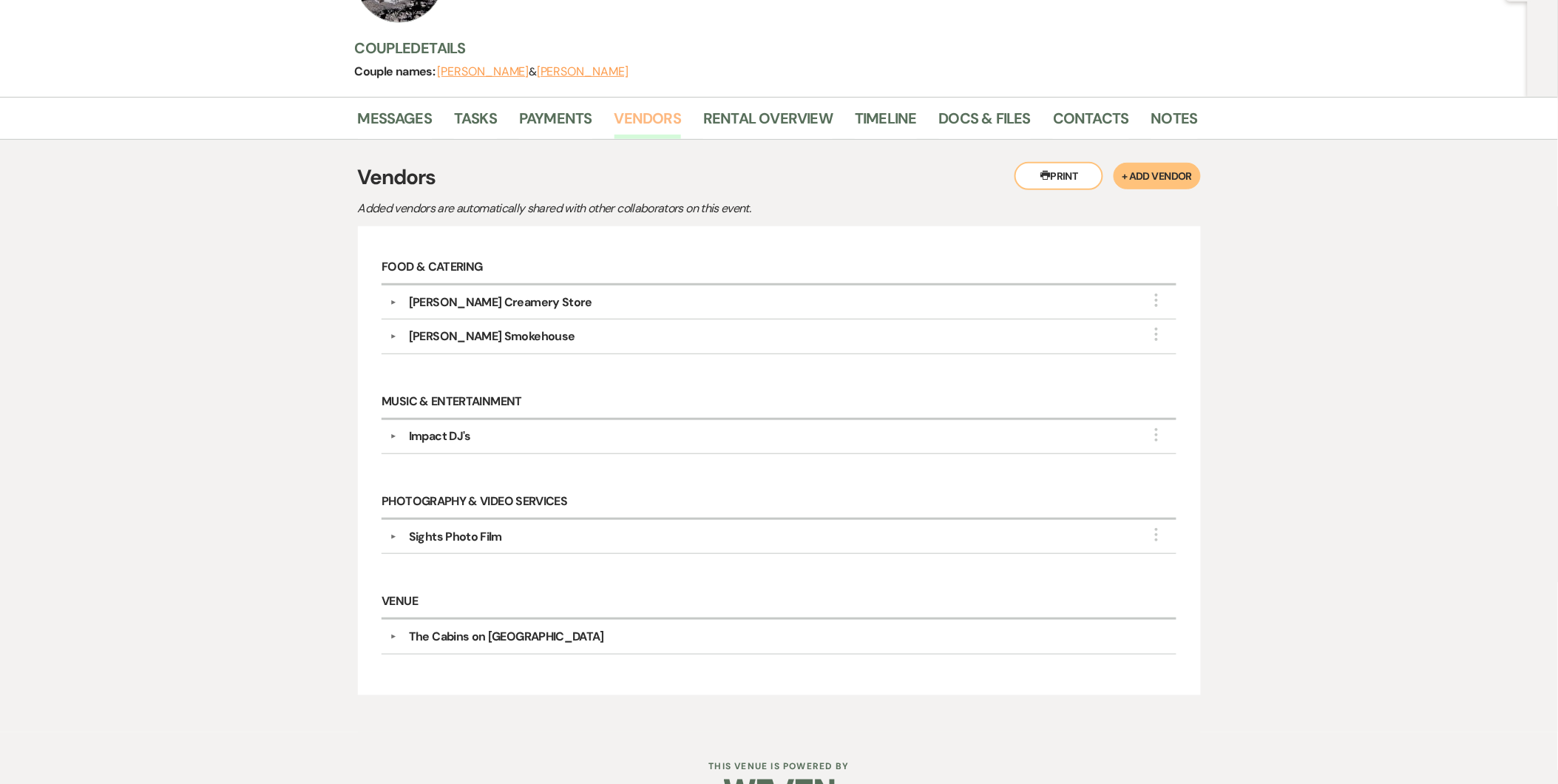
scroll to position [174, 0]
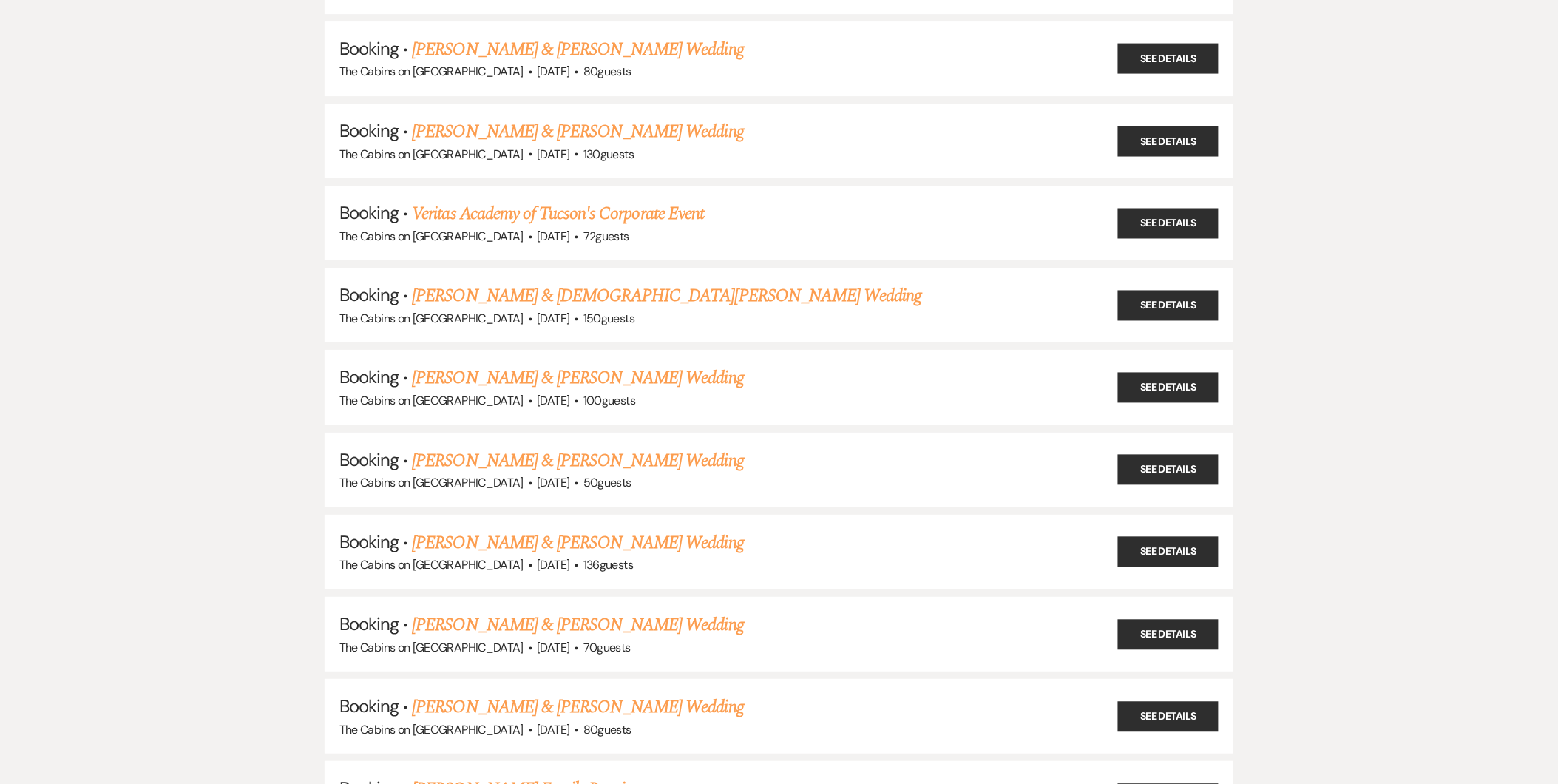
scroll to position [13757, 0]
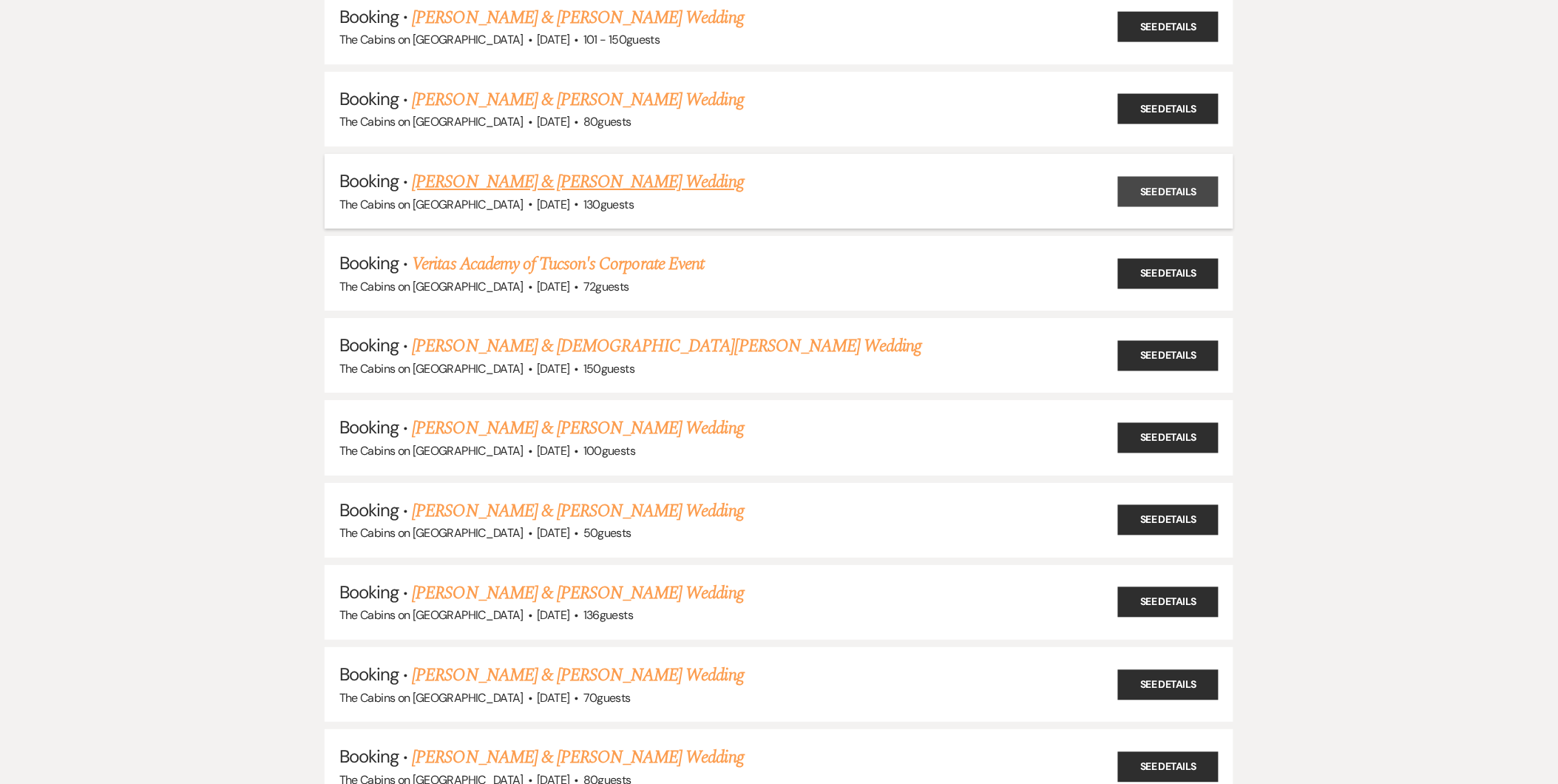
click at [1179, 176] on link "See Details" at bounding box center [1168, 191] width 100 height 30
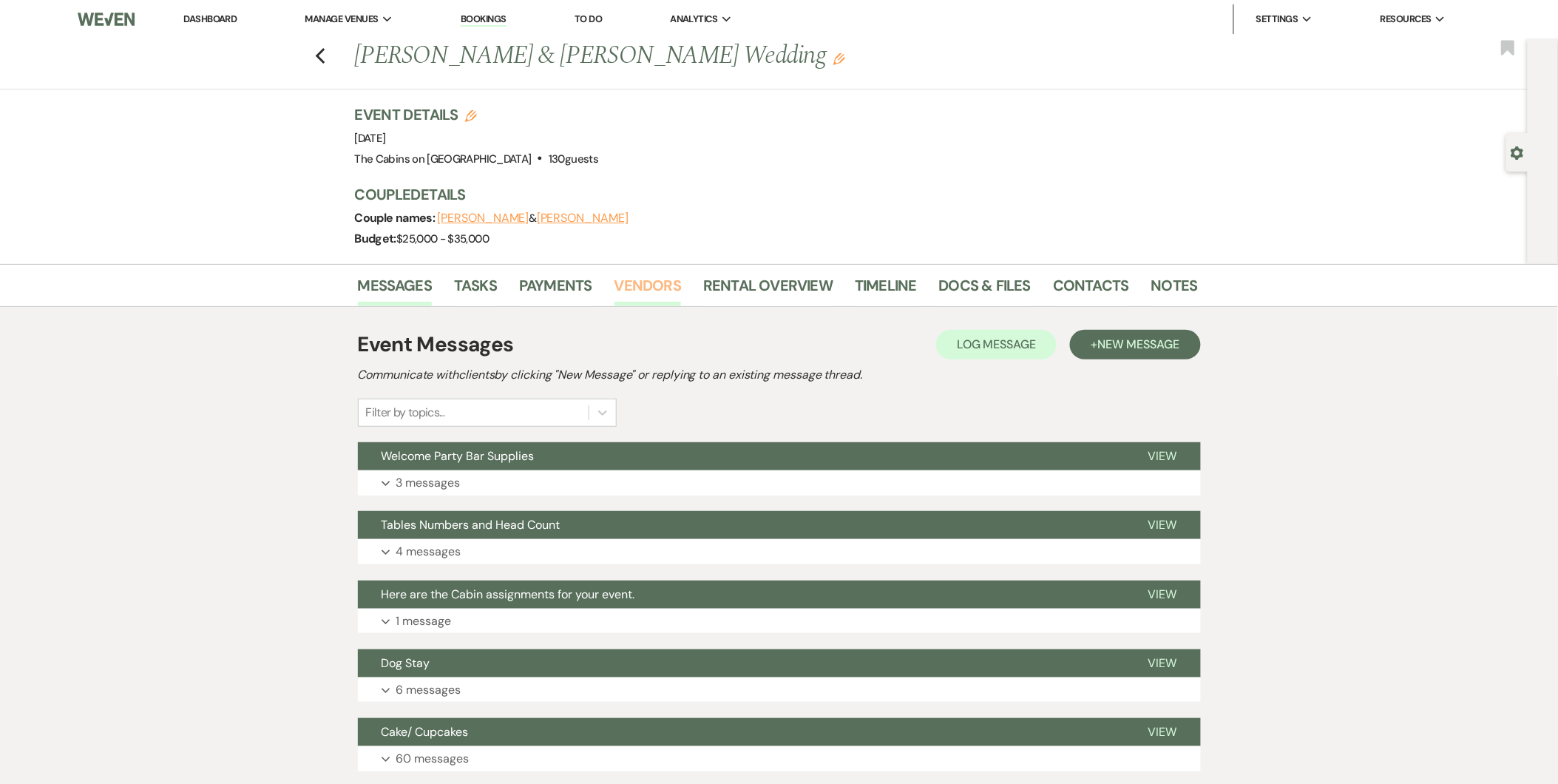
click at [644, 285] on link "Vendors" at bounding box center [648, 290] width 67 height 33
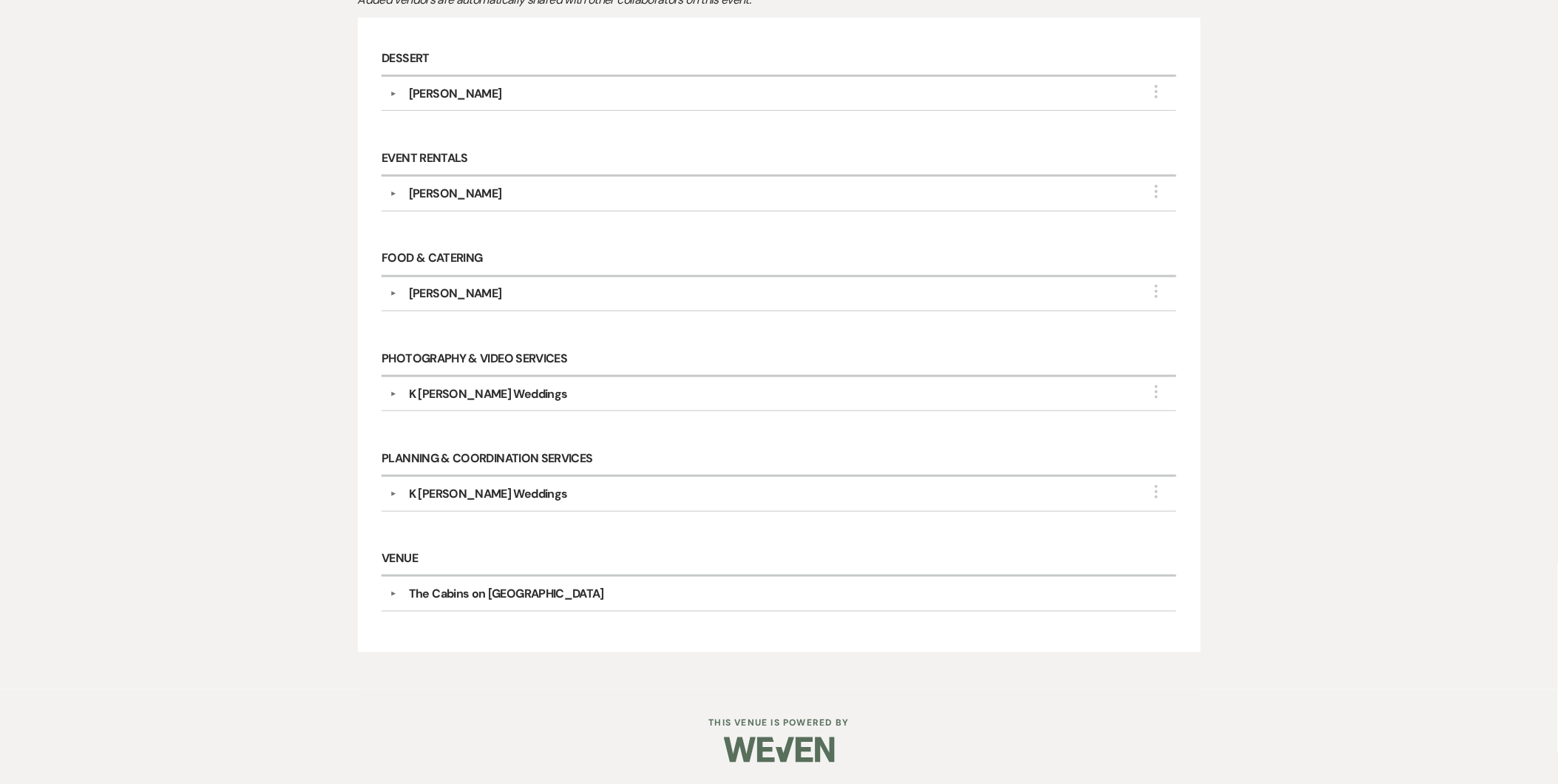
scroll to position [378, 0]
click at [441, 492] on div "K Marie Weddings" at bounding box center [488, 493] width 159 height 18
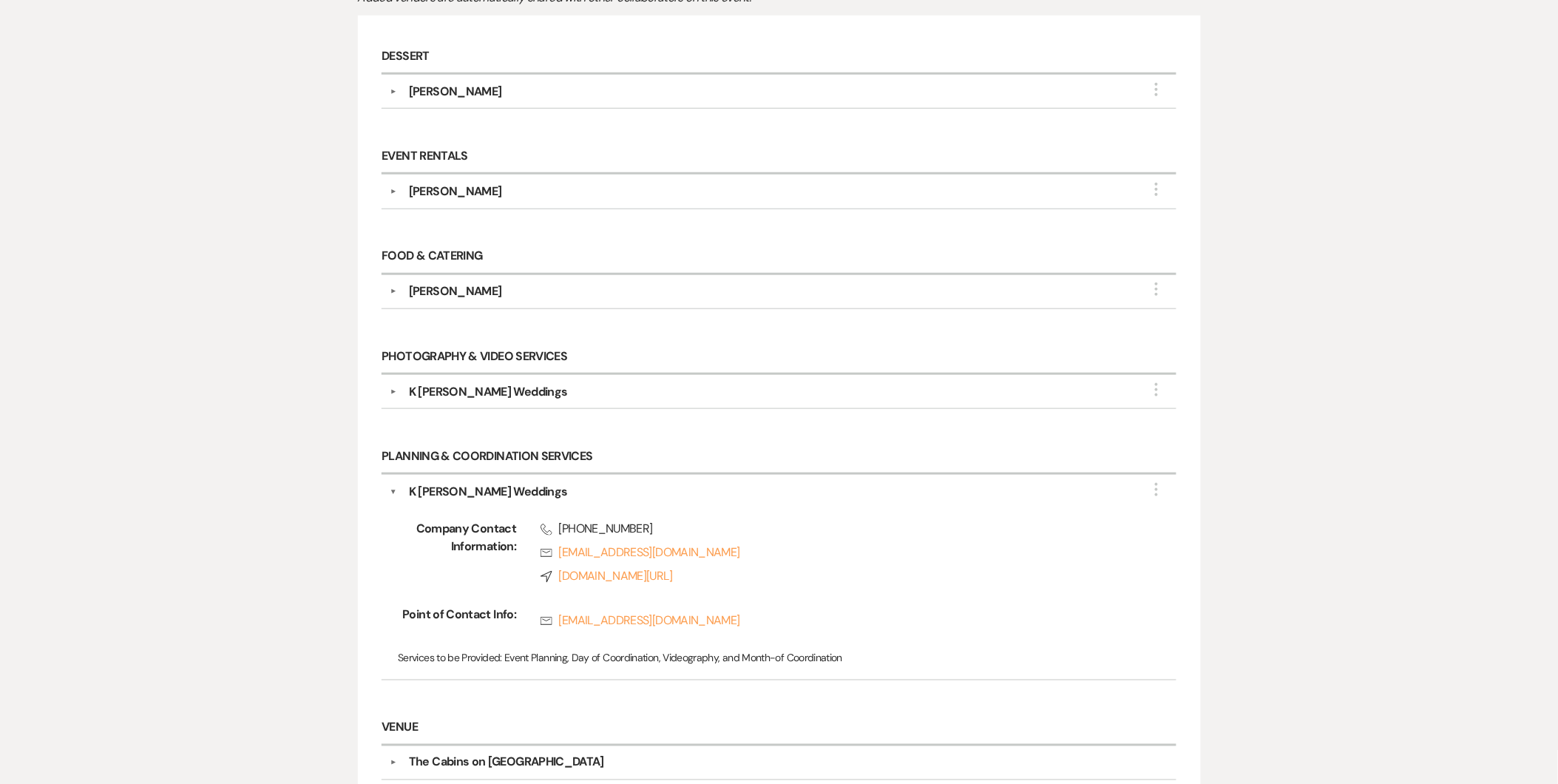
click at [493, 390] on div "K Marie Weddings" at bounding box center [488, 391] width 159 height 18
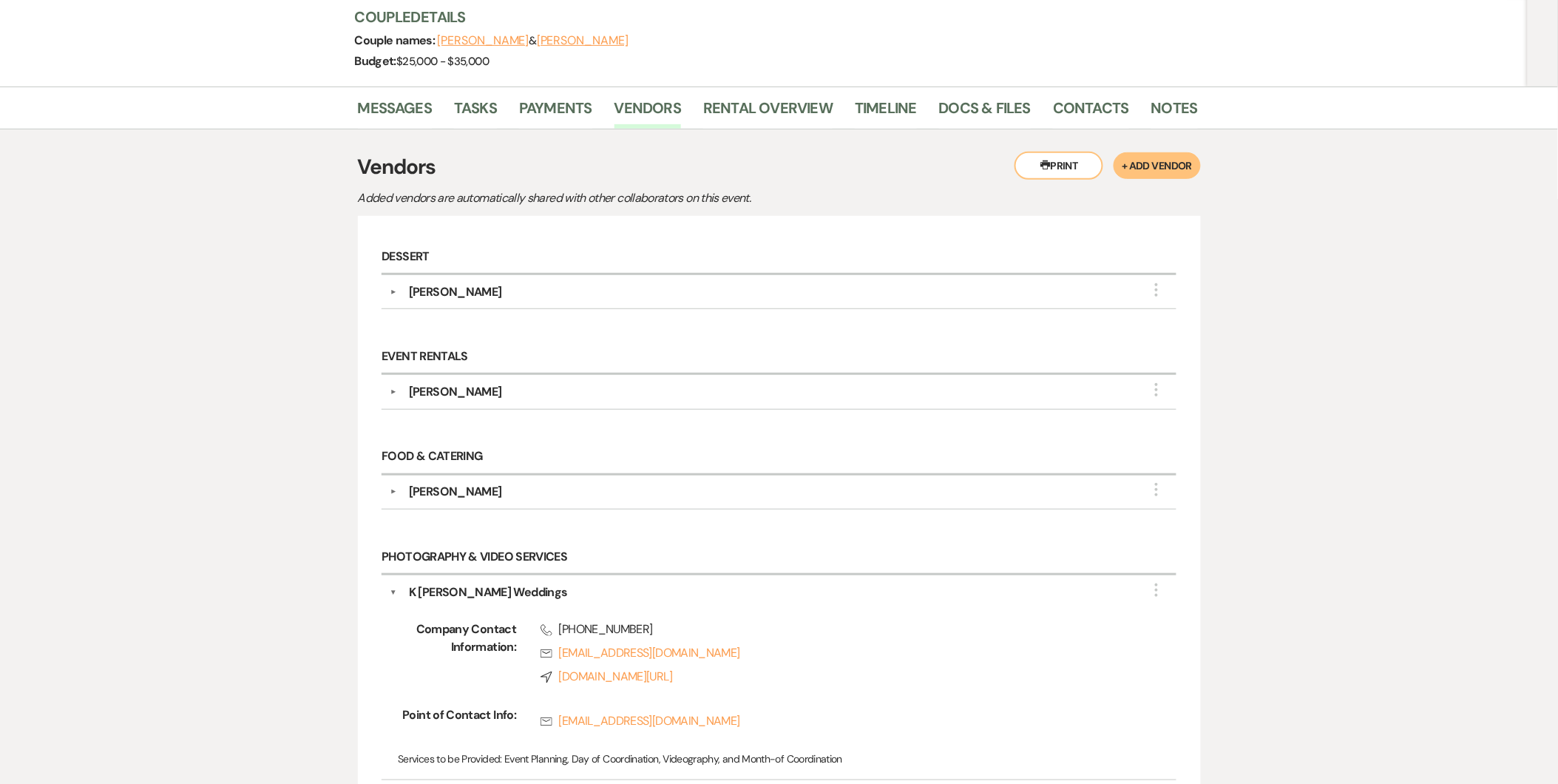
scroll to position [0, 0]
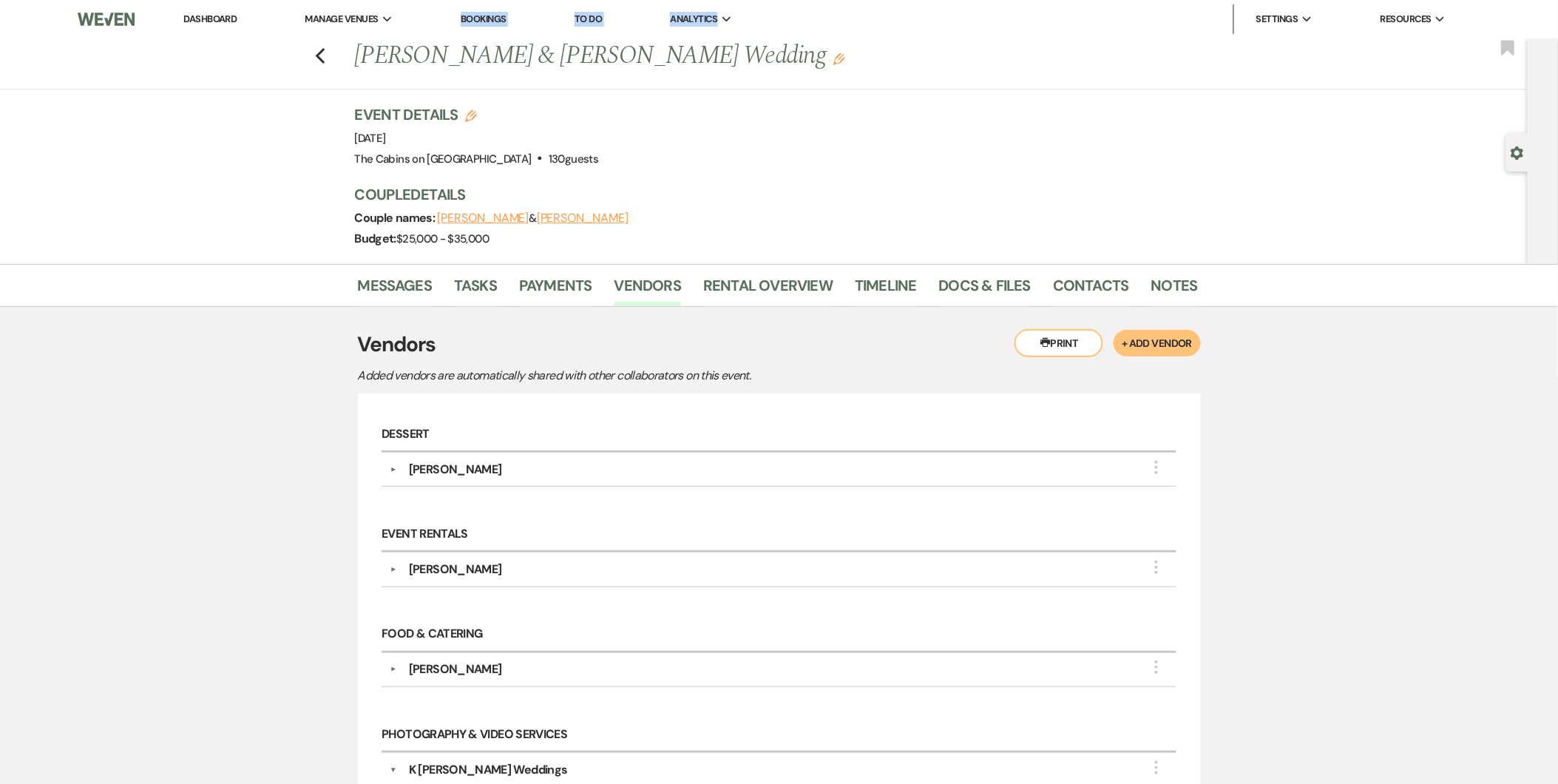
drag, startPoint x: 757, startPoint y: 4, endPoint x: 416, endPoint y: -44, distance: 344.4
click at [416, 0] on html "Dashboard Manage Venues Expand The Cabins on Strawberry Hill Bookings To Do Ana…" at bounding box center [779, 751] width 1558 height 1502
